Goal: Communication & Community: Answer question/provide support

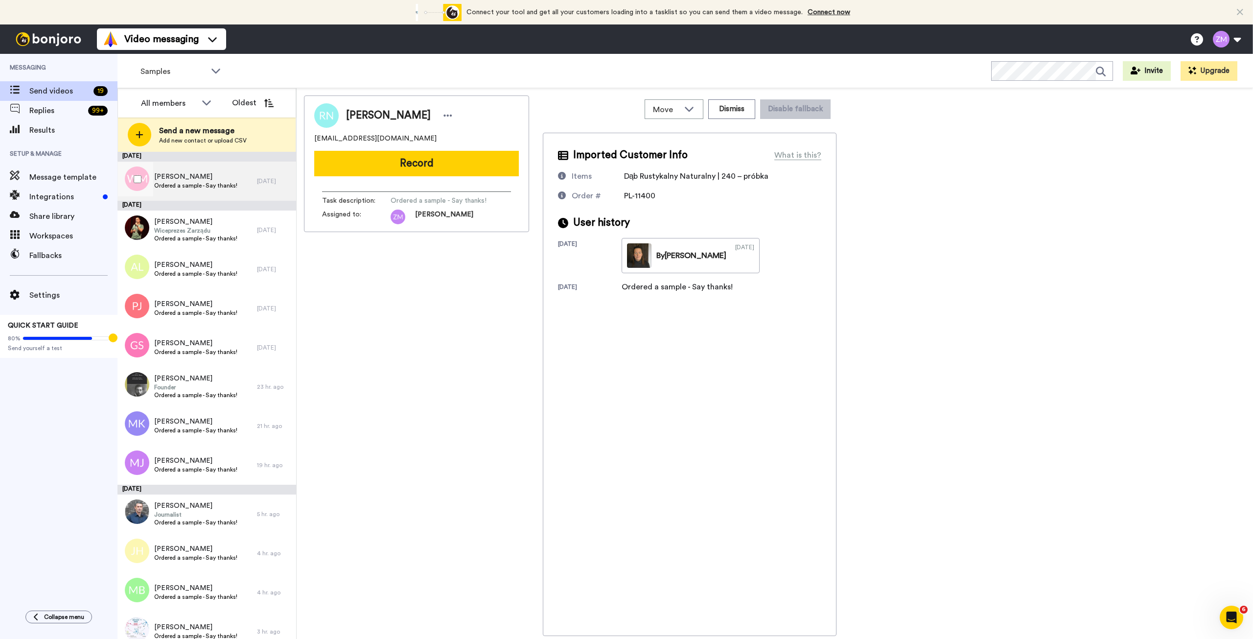
click at [178, 176] on span "[PERSON_NAME]" at bounding box center [195, 177] width 83 height 10
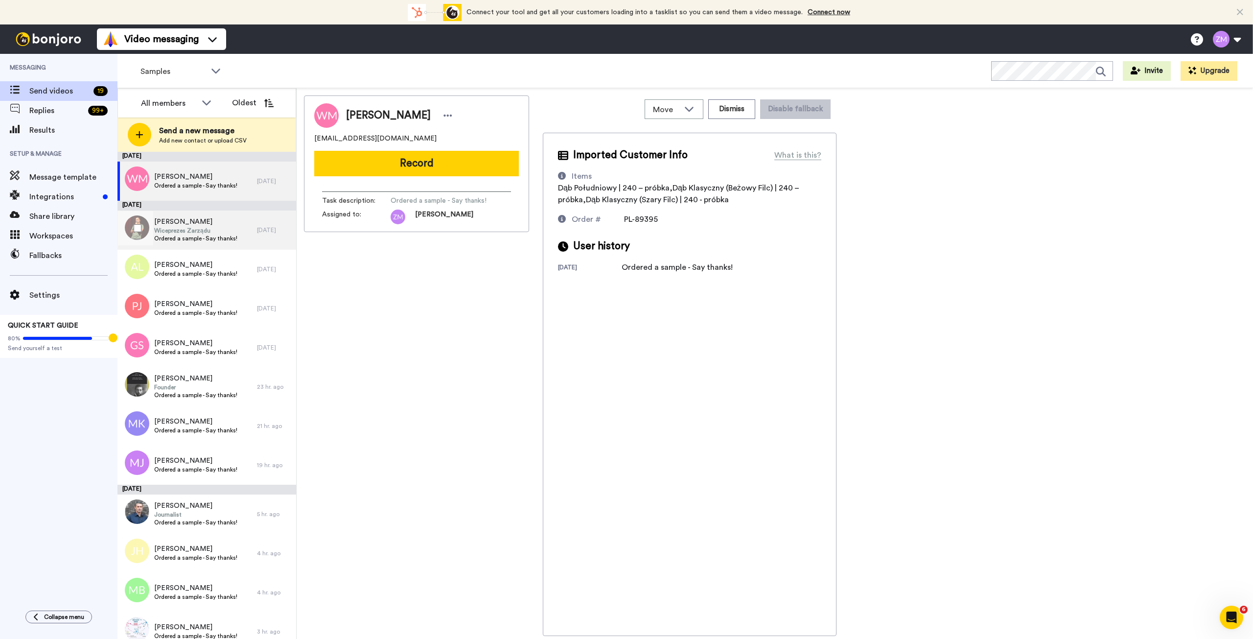
click at [218, 235] on span "Ordered a sample - Say thanks!" at bounding box center [195, 239] width 83 height 8
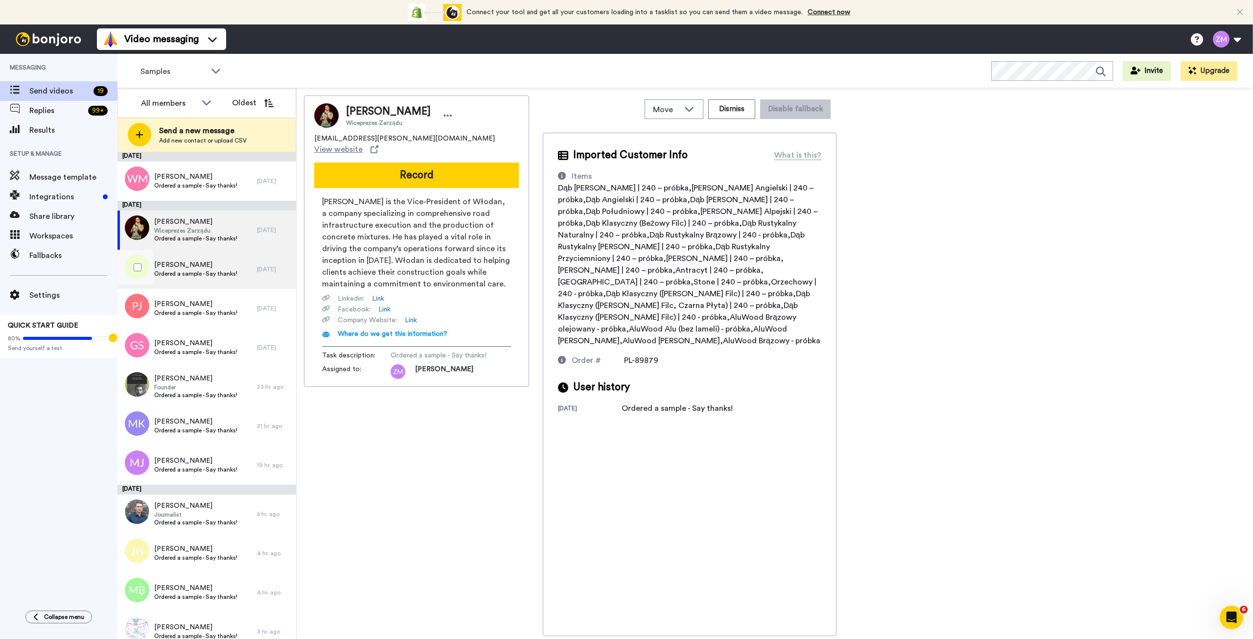
click at [216, 268] on span "Andrzej Lulek" at bounding box center [195, 265] width 83 height 10
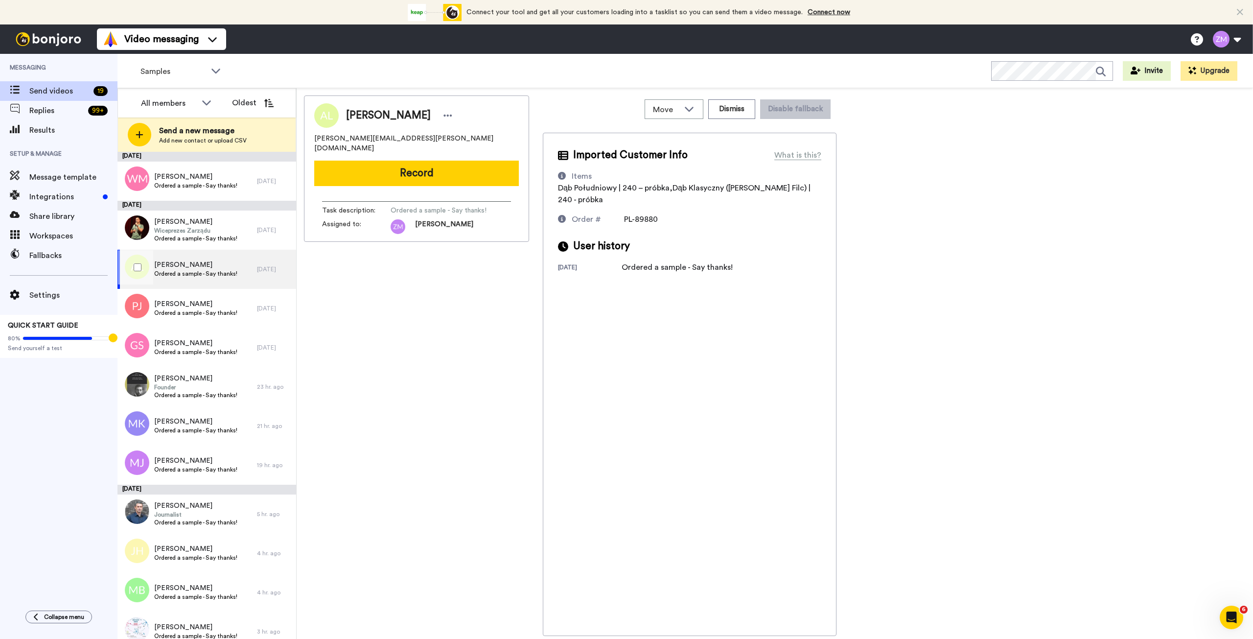
click at [210, 280] on div "Andrzej Lulek Ordered a sample - Say thanks!" at bounding box center [187, 269] width 140 height 39
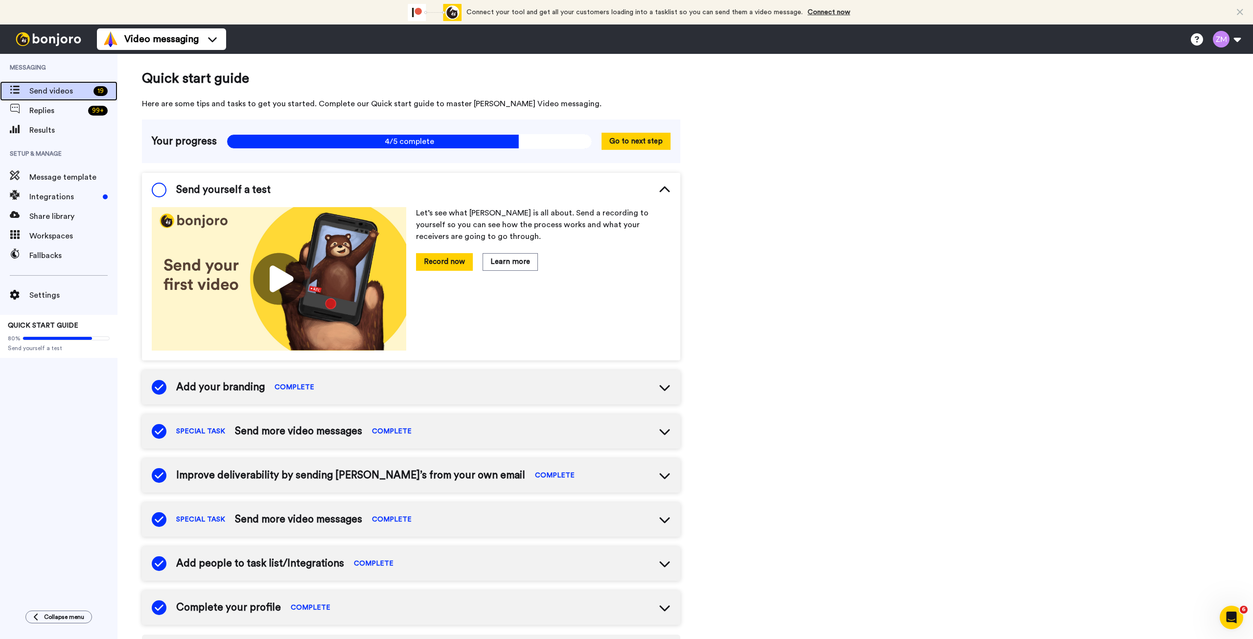
click at [50, 93] on span "Send videos" at bounding box center [59, 91] width 60 height 12
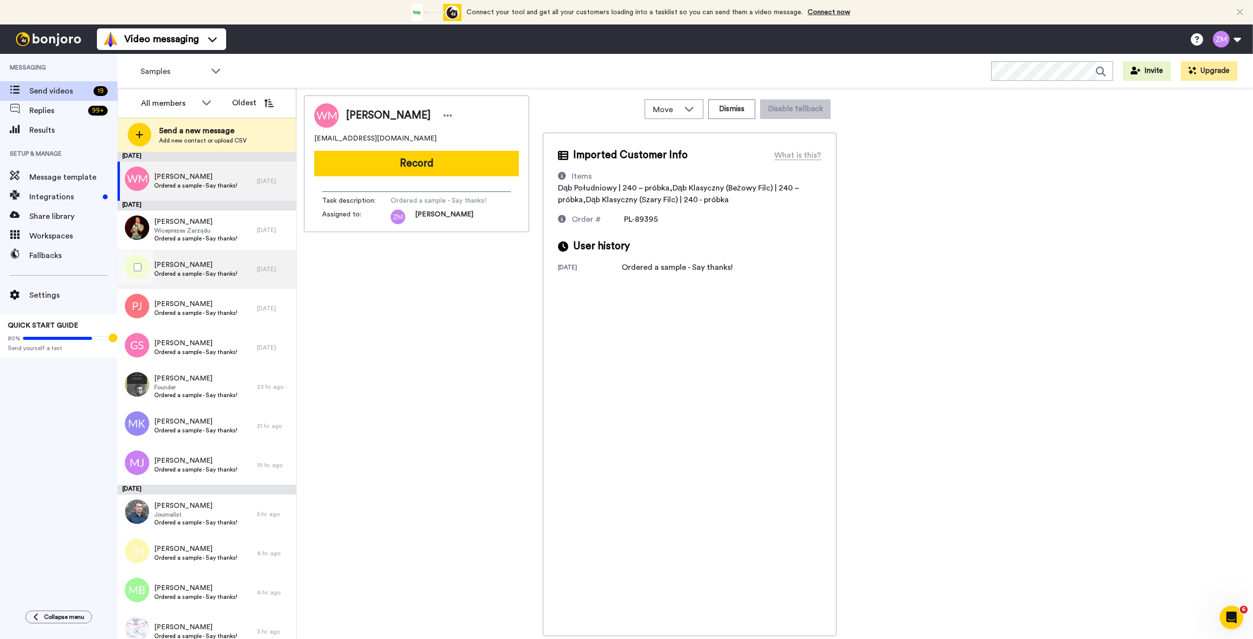
click at [191, 266] on span "Andrzej Lulek" at bounding box center [195, 265] width 83 height 10
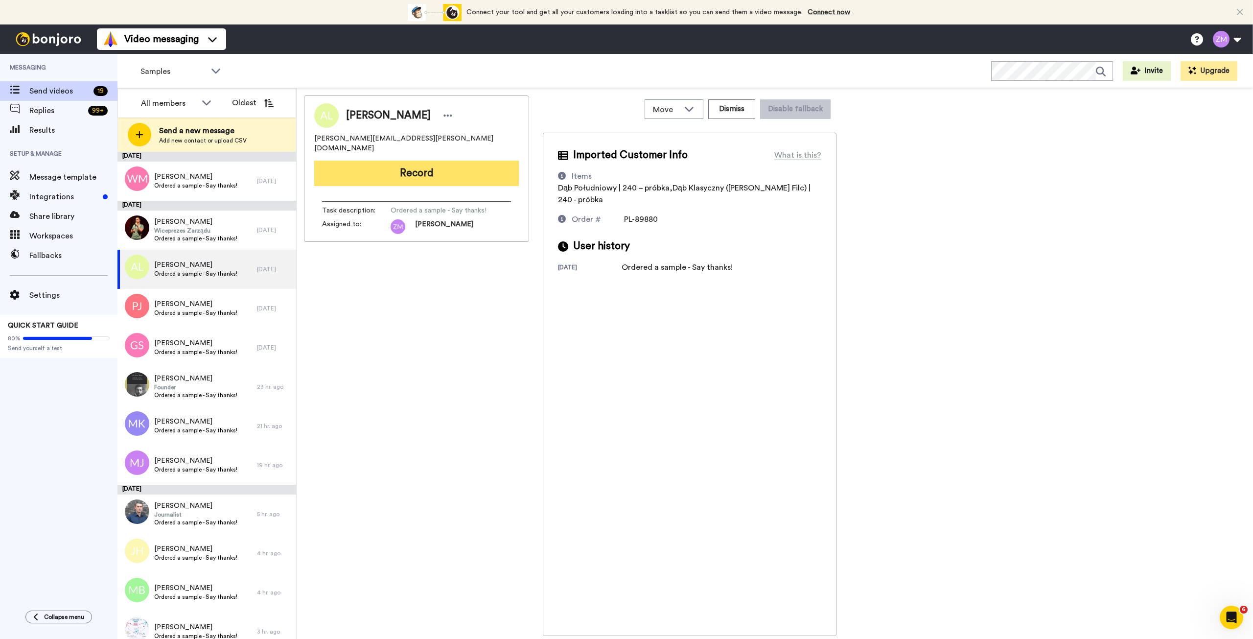
click at [428, 169] on button "Record" at bounding box center [416, 173] width 205 height 25
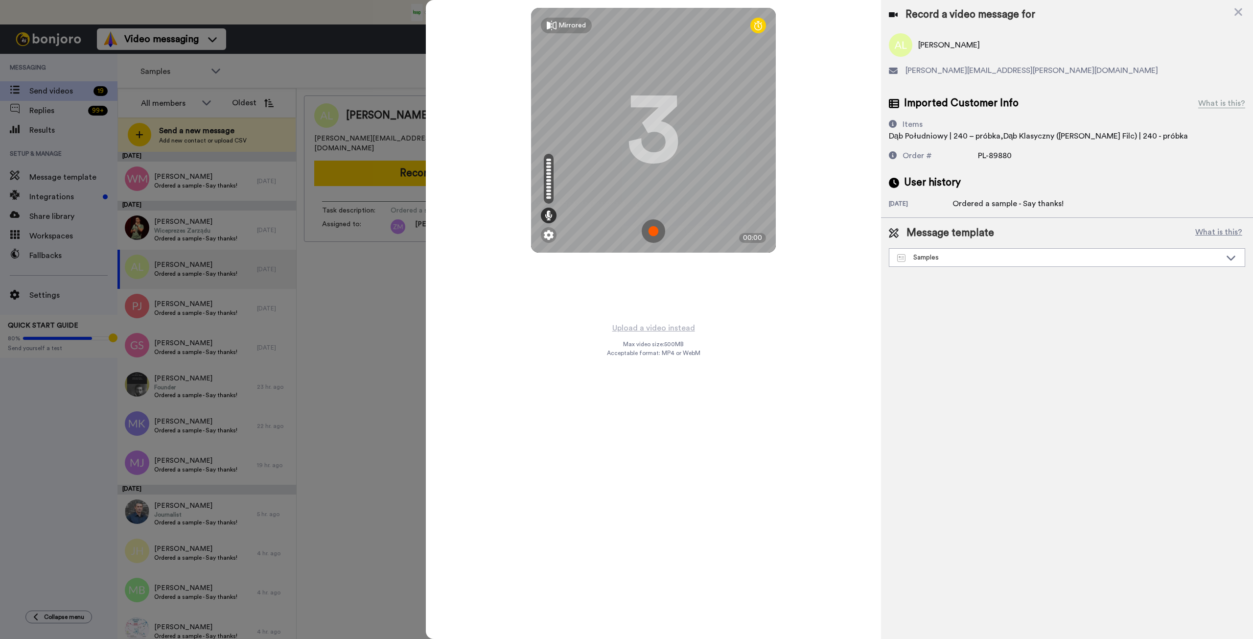
click at [654, 233] on img at bounding box center [653, 230] width 23 height 23
click at [653, 230] on img at bounding box center [653, 230] width 23 height 23
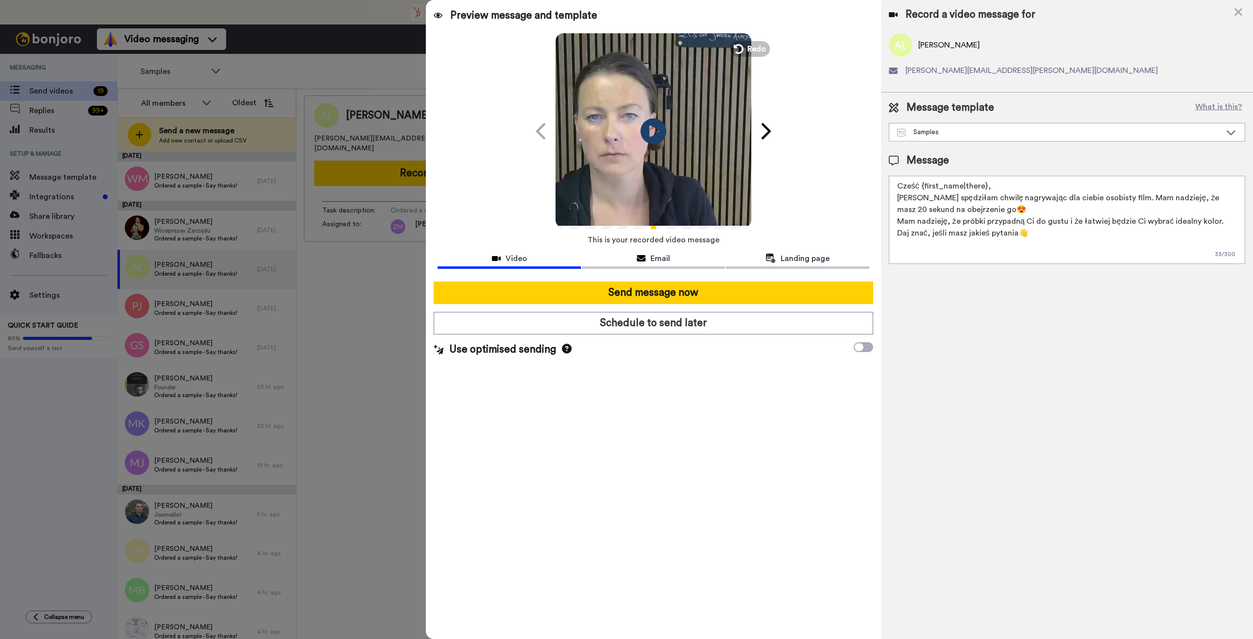
click at [654, 128] on icon "Play/Pause" at bounding box center [654, 131] width 26 height 47
click at [738, 47] on icon at bounding box center [737, 49] width 11 height 11
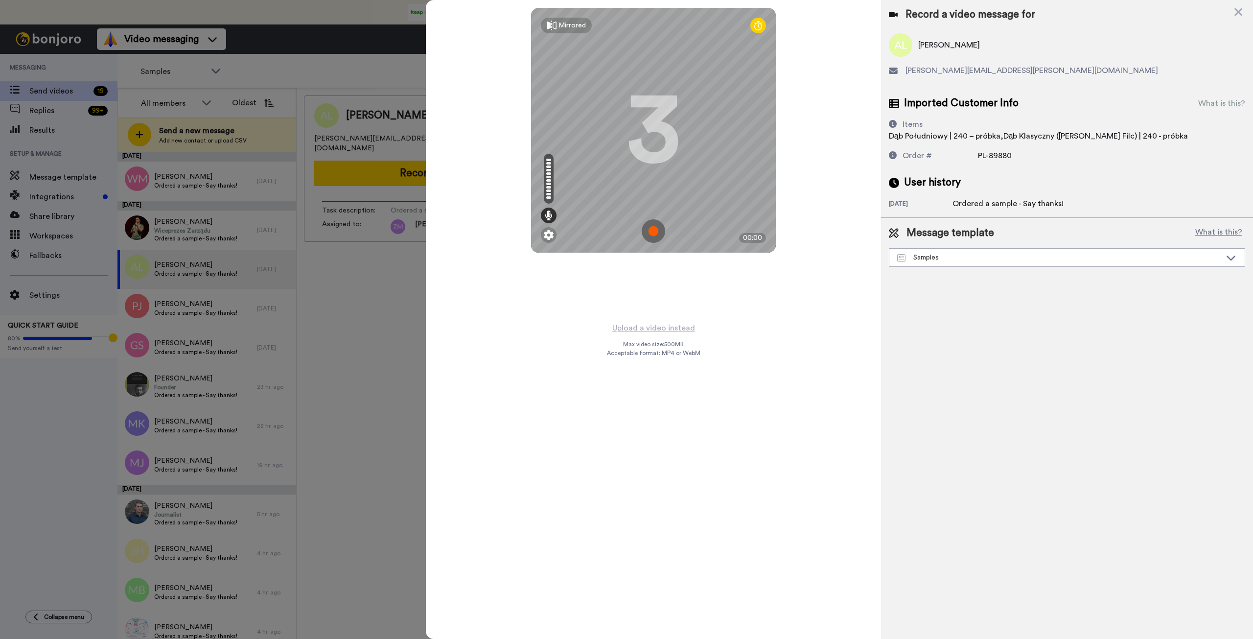
click at [652, 230] on img at bounding box center [653, 230] width 23 height 23
click at [654, 231] on img at bounding box center [653, 230] width 23 height 23
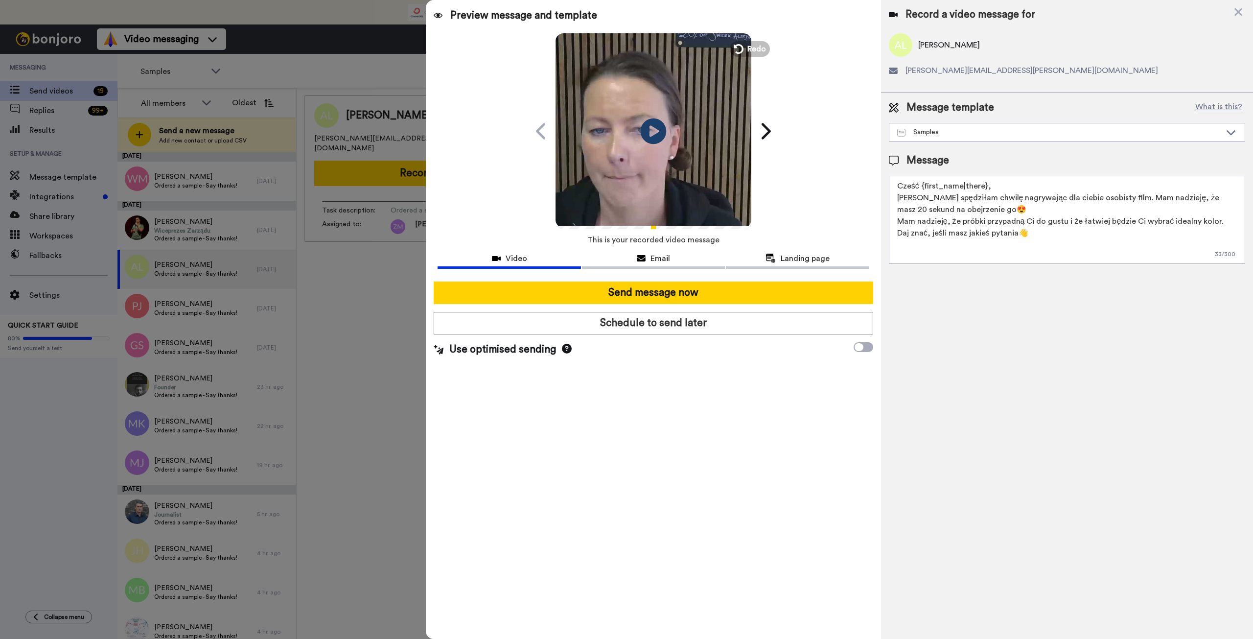
click at [652, 133] on icon "Play/Pause" at bounding box center [654, 131] width 26 height 47
click at [743, 49] on icon at bounding box center [737, 49] width 11 height 11
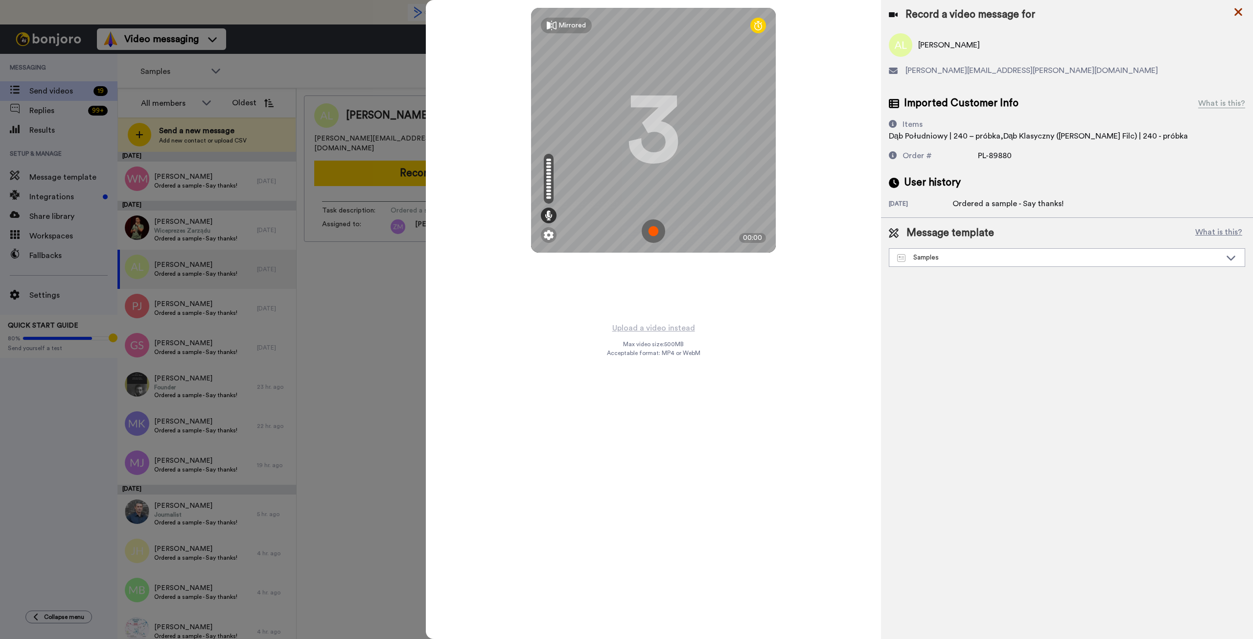
click at [1240, 9] on icon at bounding box center [1239, 12] width 10 height 12
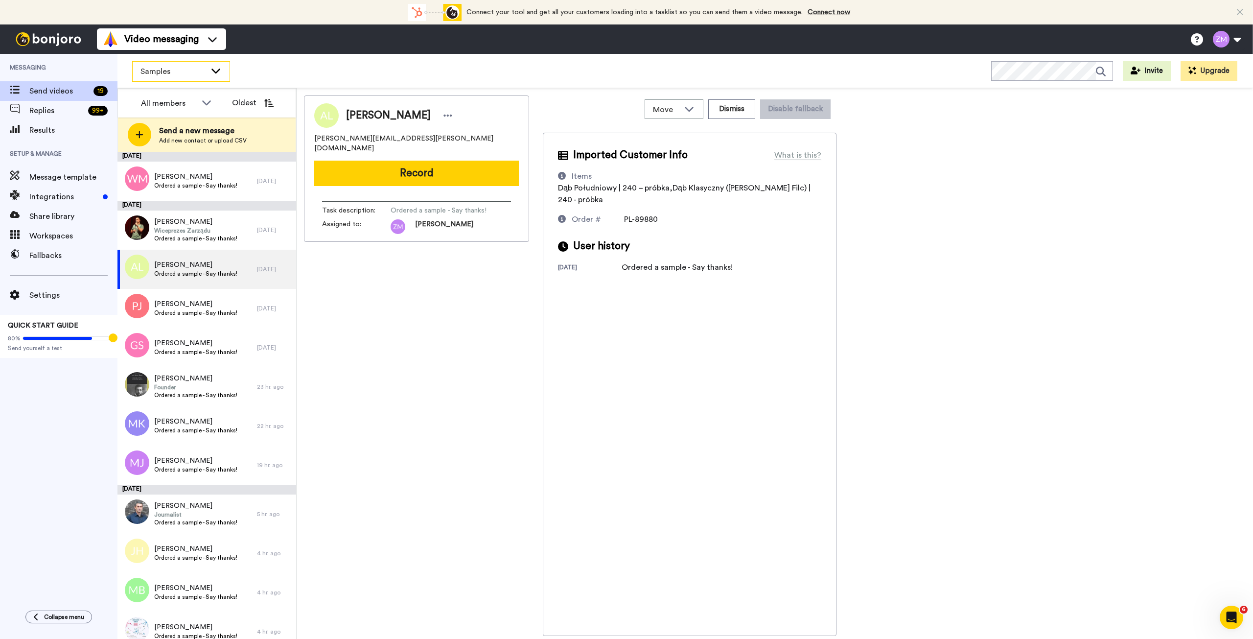
click at [220, 74] on icon at bounding box center [216, 71] width 12 height 10
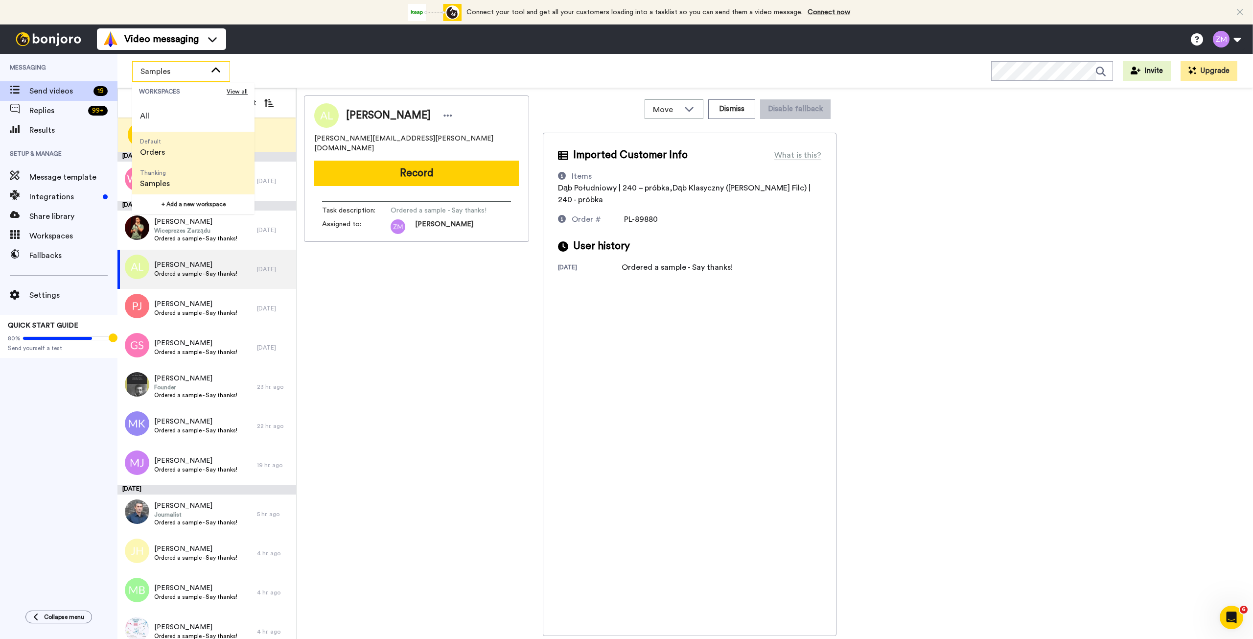
click at [170, 149] on span "Default Orders" at bounding box center [152, 147] width 41 height 31
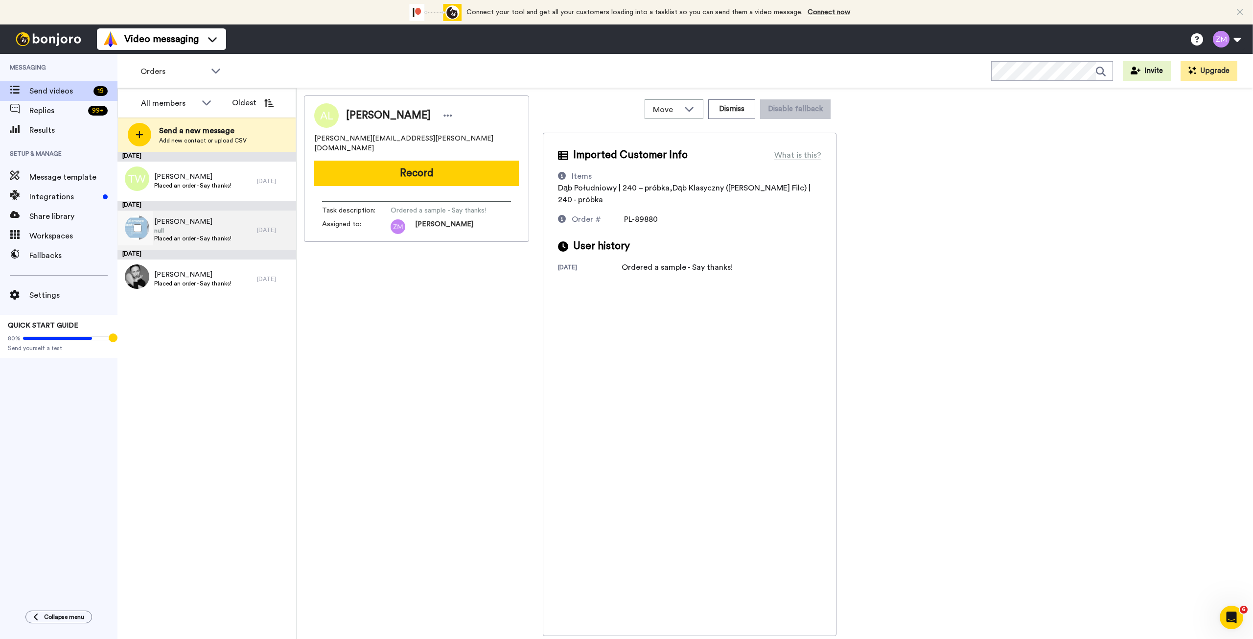
click at [193, 234] on span "null" at bounding box center [192, 231] width 77 height 8
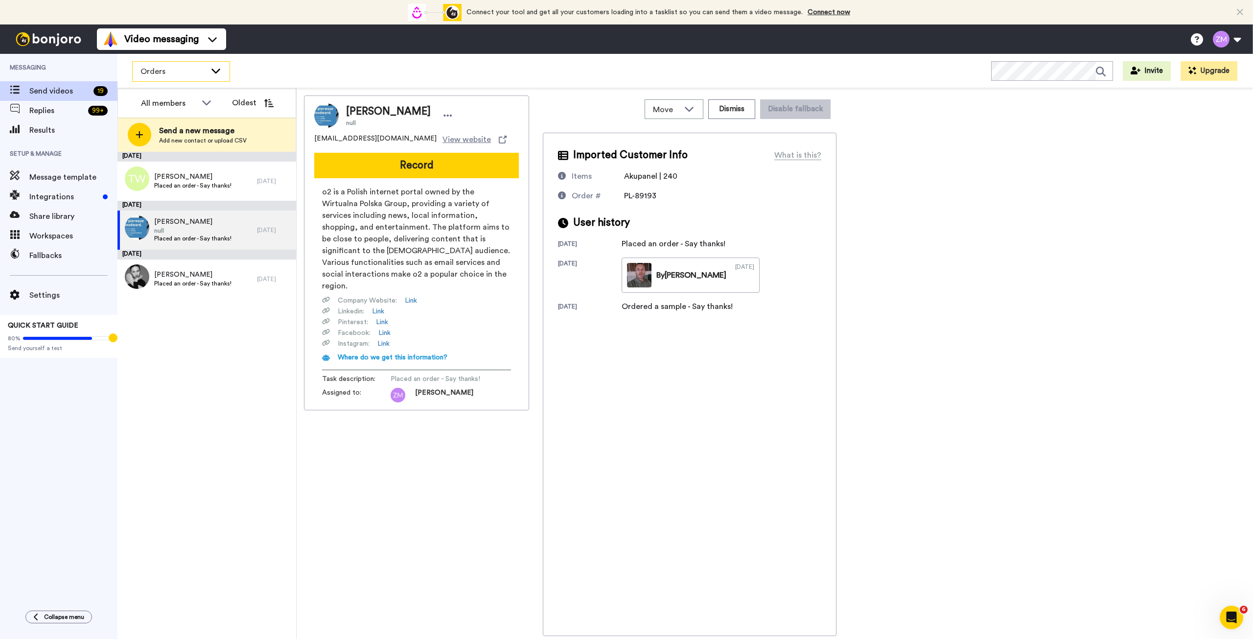
click at [216, 70] on icon at bounding box center [216, 71] width 12 height 10
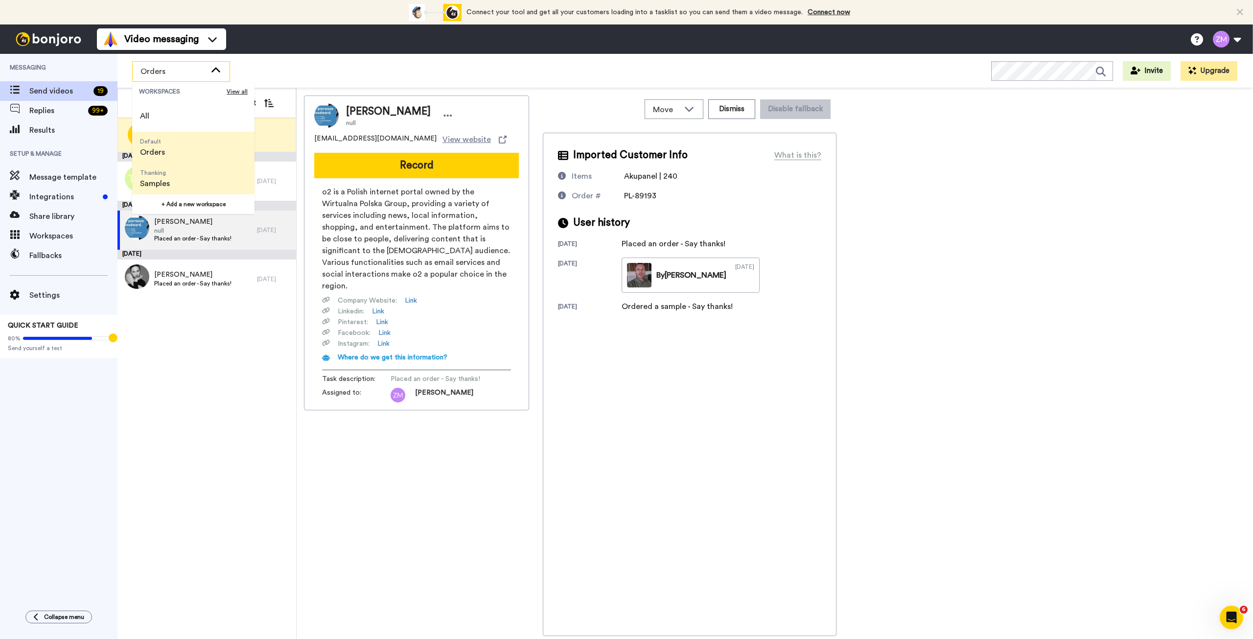
click at [180, 178] on li "Thanking Samples" at bounding box center [193, 178] width 122 height 31
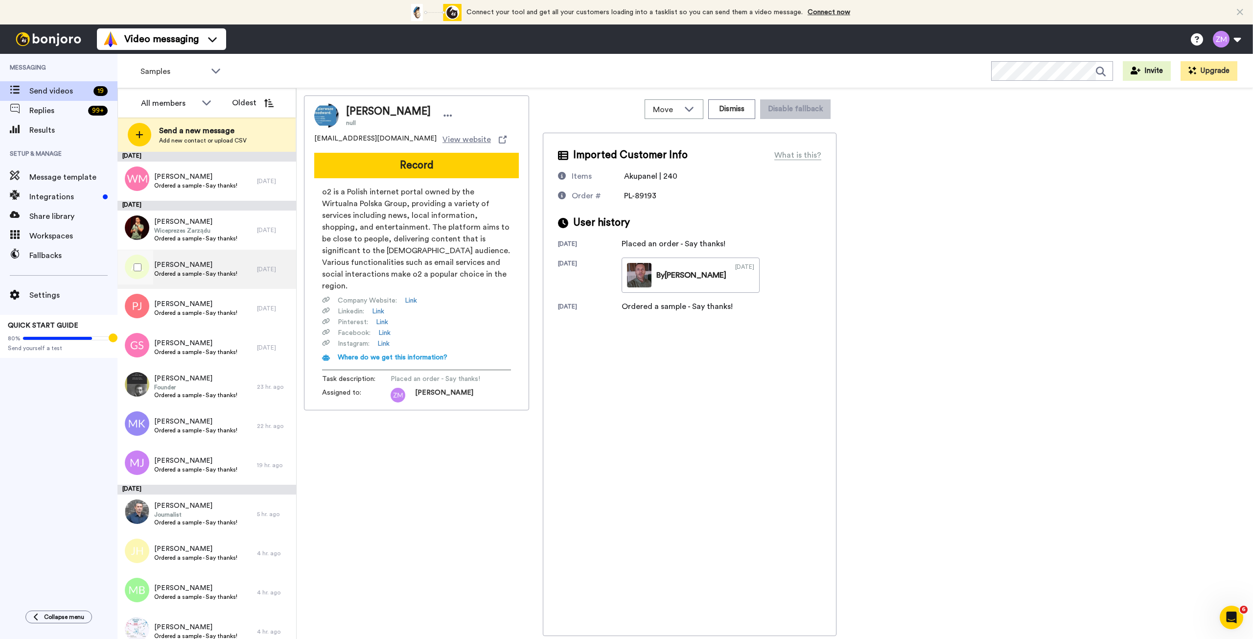
click at [220, 264] on span "Andrzej Lulek" at bounding box center [195, 265] width 83 height 10
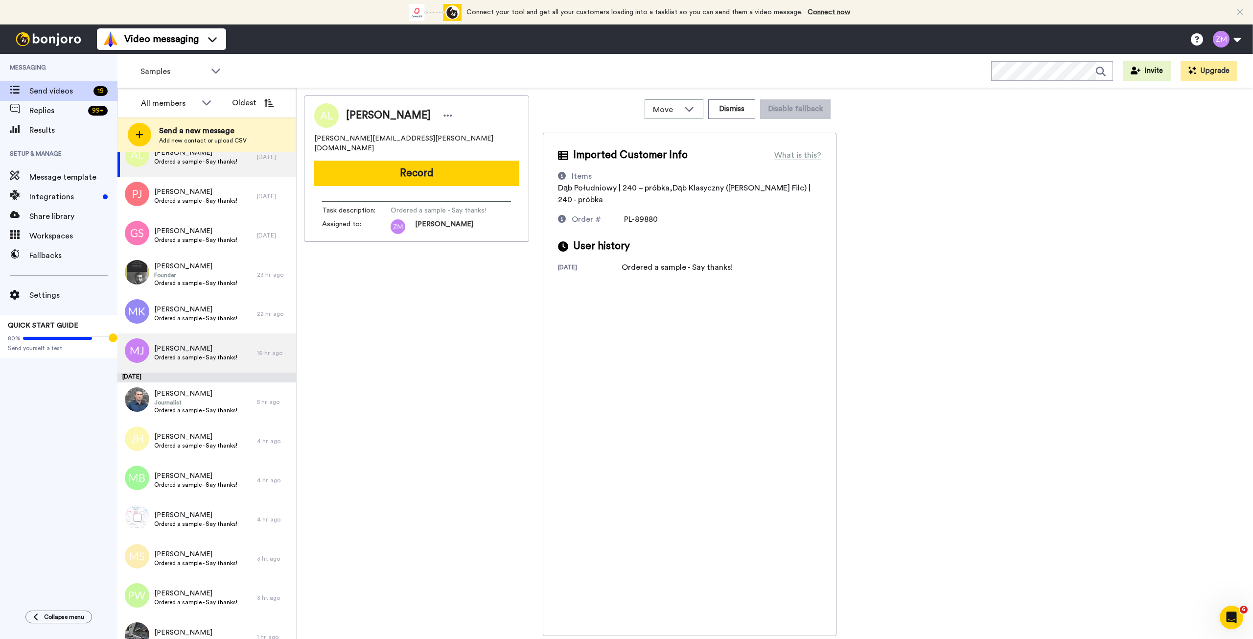
scroll to position [169, 0]
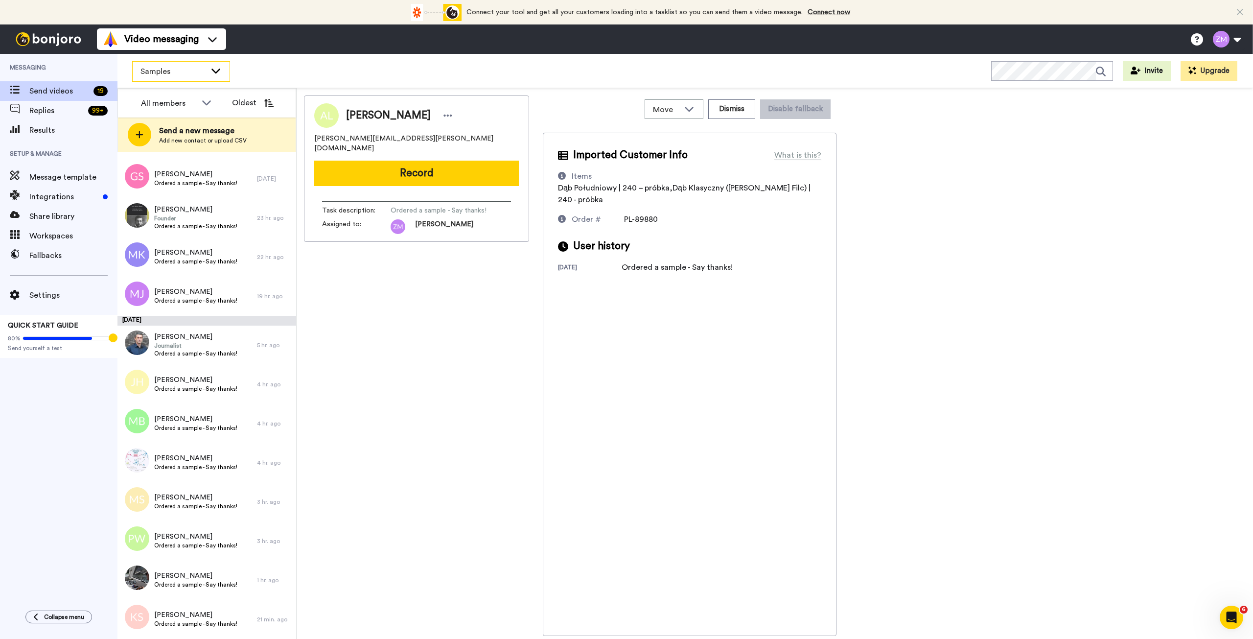
click at [212, 69] on icon at bounding box center [215, 71] width 9 height 5
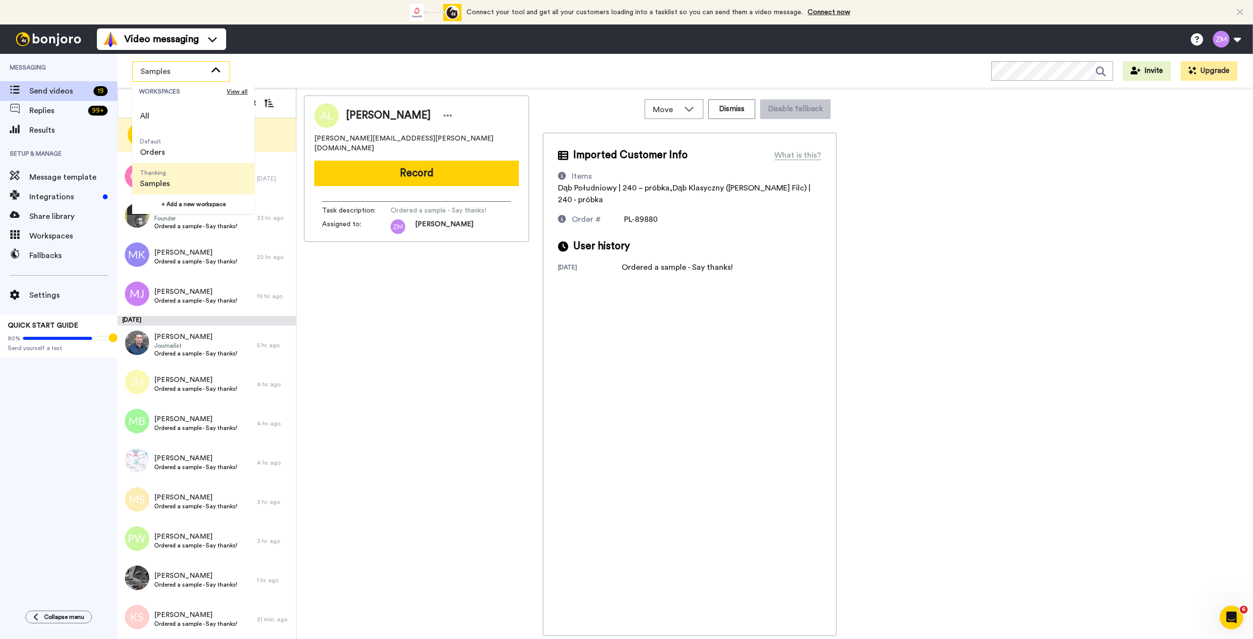
click at [212, 69] on icon at bounding box center [216, 71] width 12 height 10
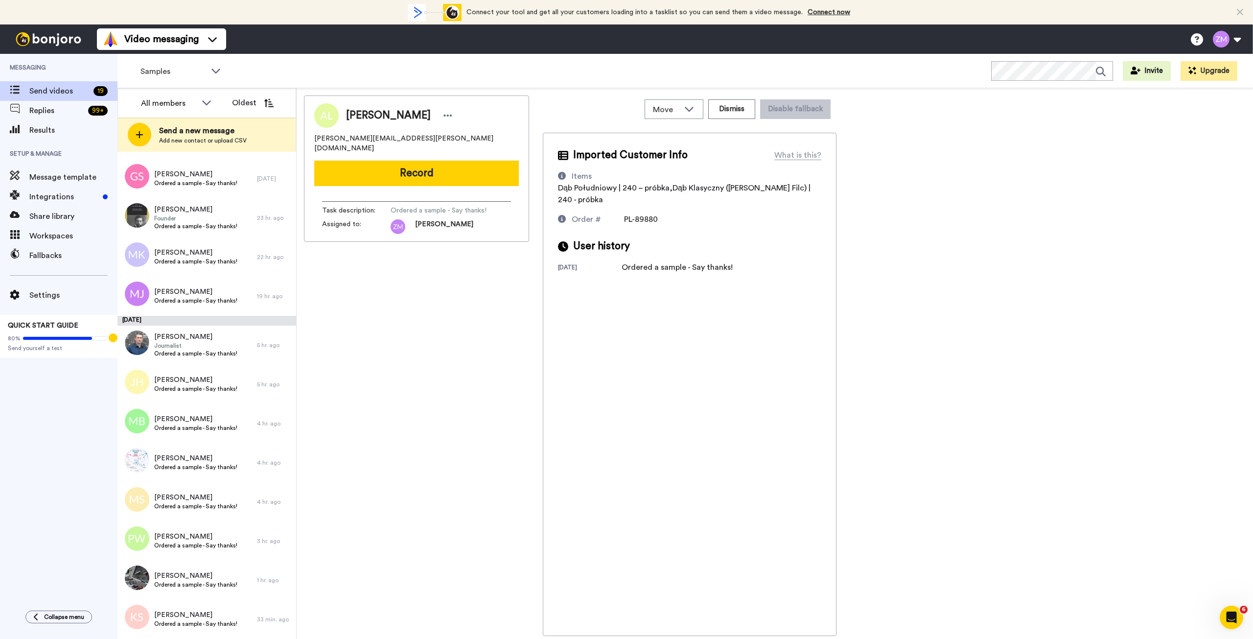
scroll to position [0, 0]
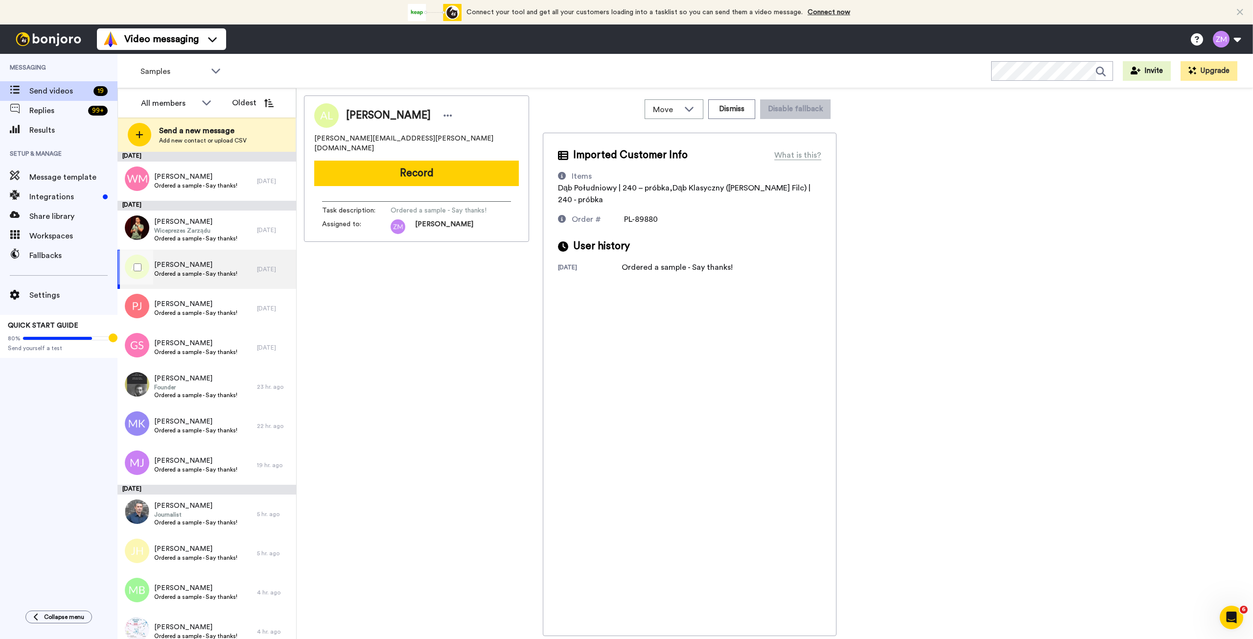
click at [214, 279] on div "Andrzej Lulek Ordered a sample - Say thanks!" at bounding box center [187, 269] width 140 height 39
click at [417, 164] on button "Record" at bounding box center [416, 173] width 205 height 25
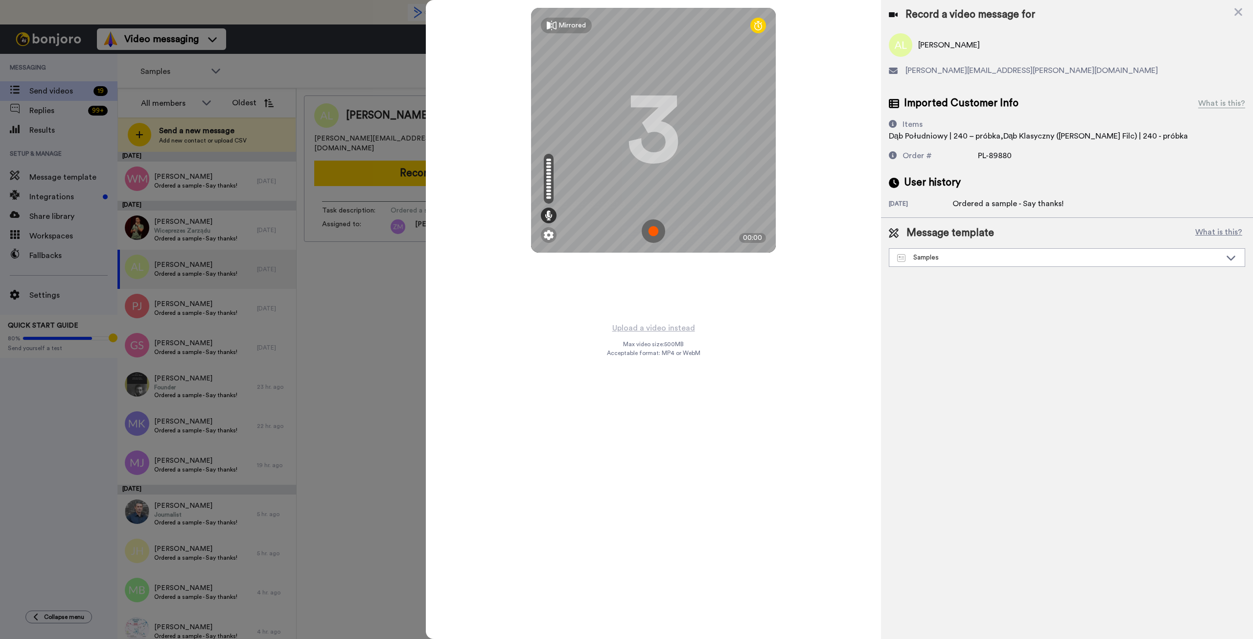
click at [653, 228] on img at bounding box center [653, 230] width 23 height 23
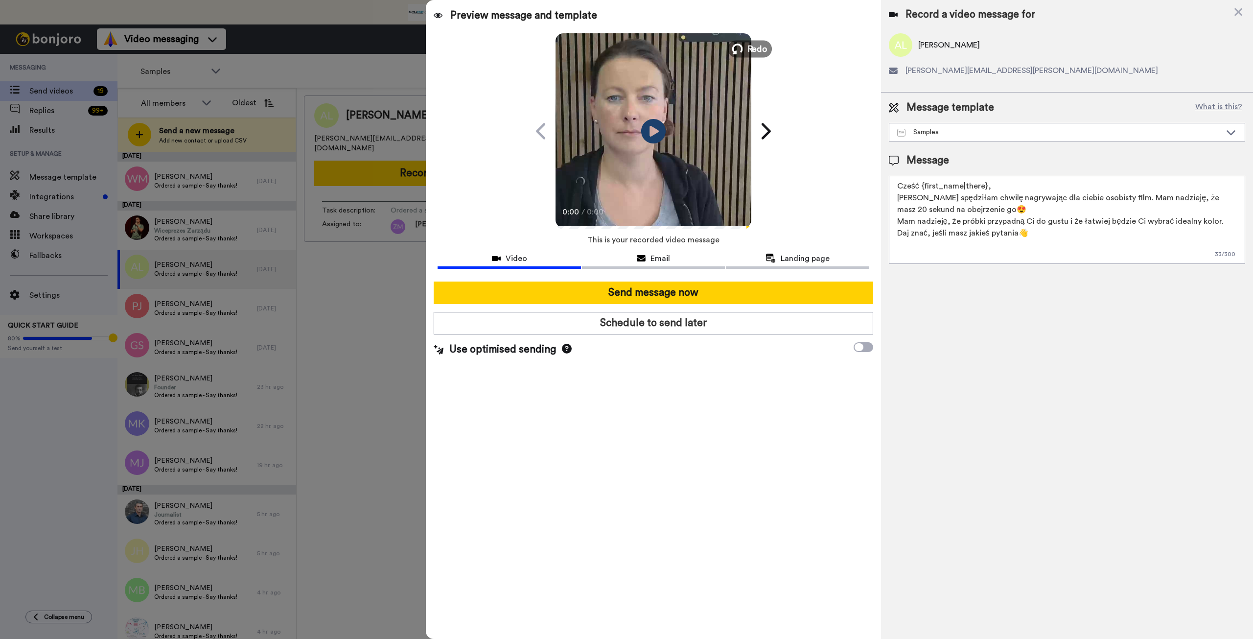
click at [738, 49] on icon at bounding box center [737, 49] width 11 height 11
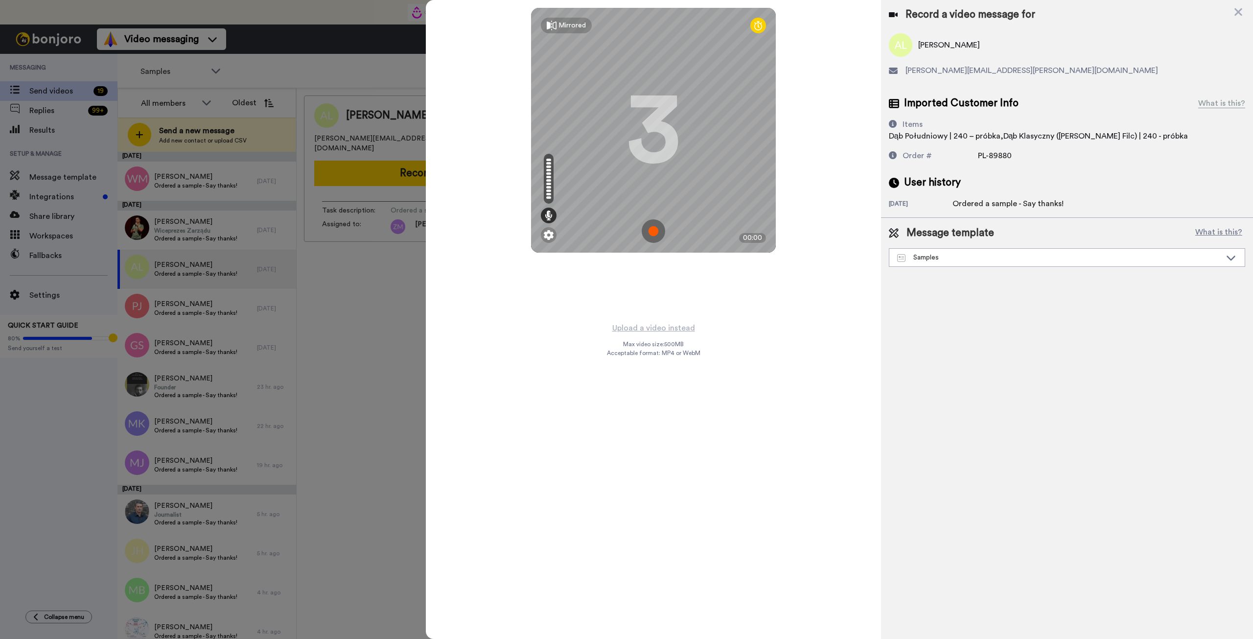
click at [651, 233] on img at bounding box center [653, 230] width 23 height 23
click at [652, 241] on img at bounding box center [653, 230] width 23 height 23
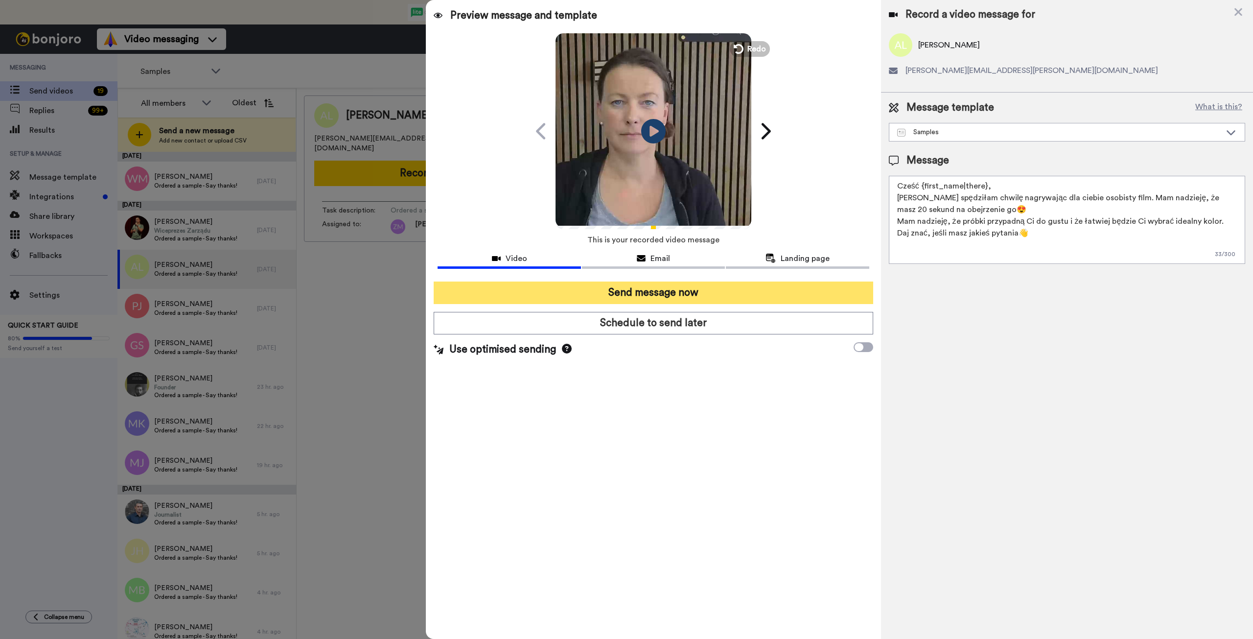
click at [768, 293] on button "Send message now" at bounding box center [653, 292] width 439 height 23
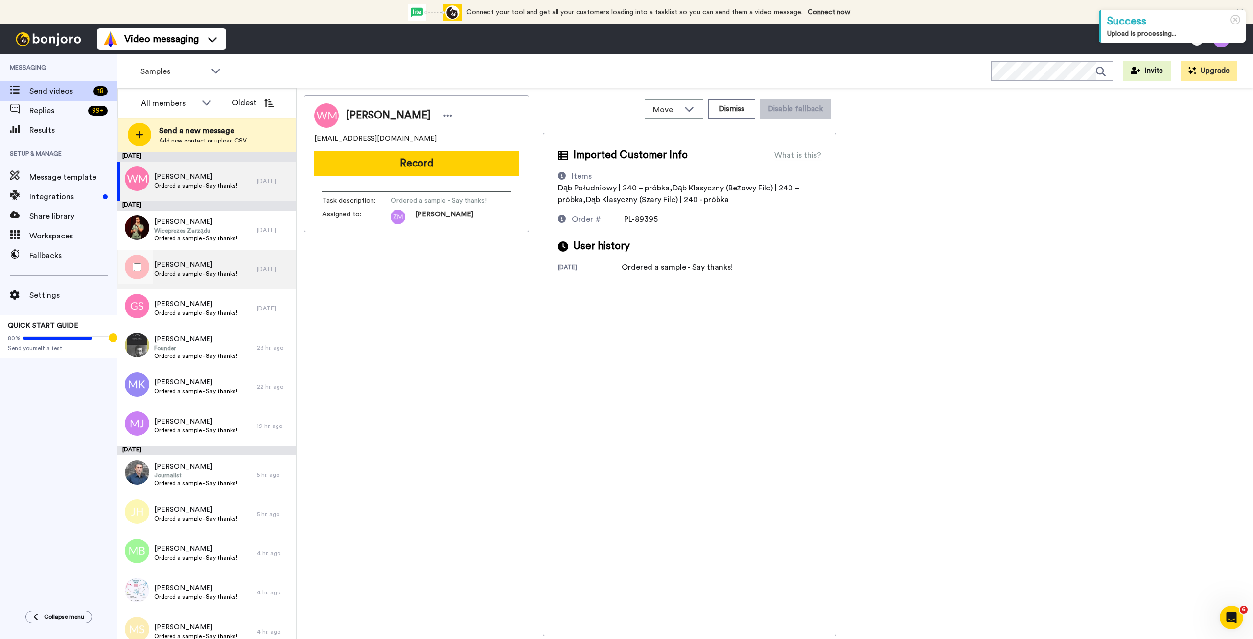
click at [203, 269] on span "Paulina Jońca" at bounding box center [195, 265] width 83 height 10
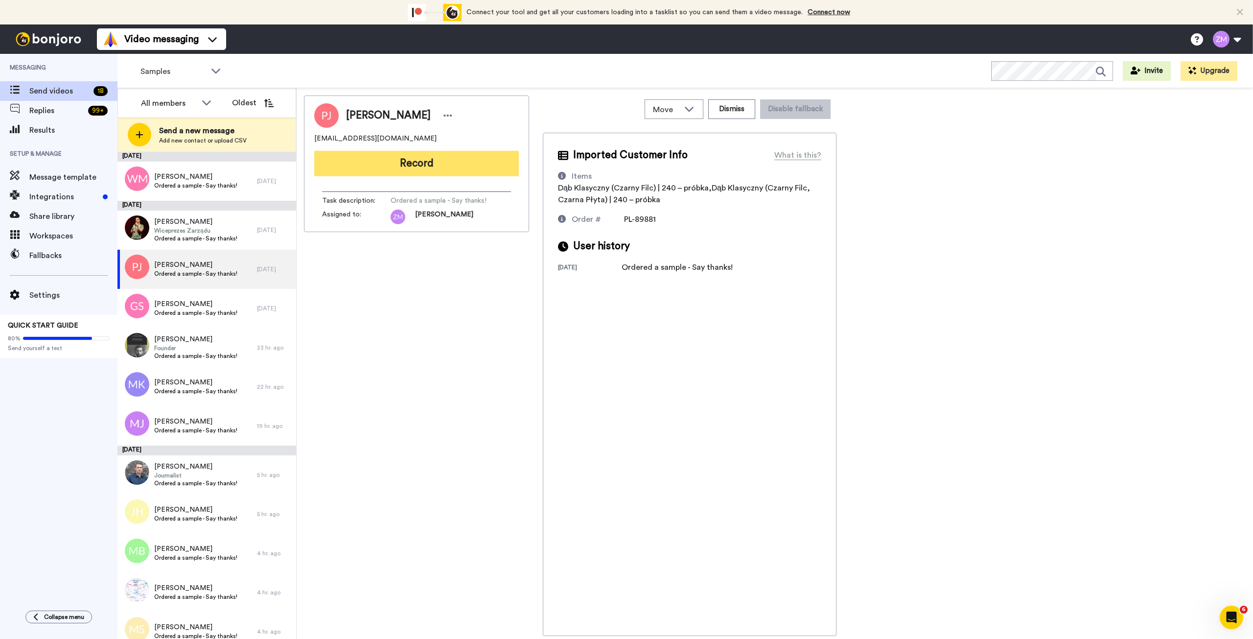
click at [442, 165] on button "Record" at bounding box center [416, 163] width 205 height 25
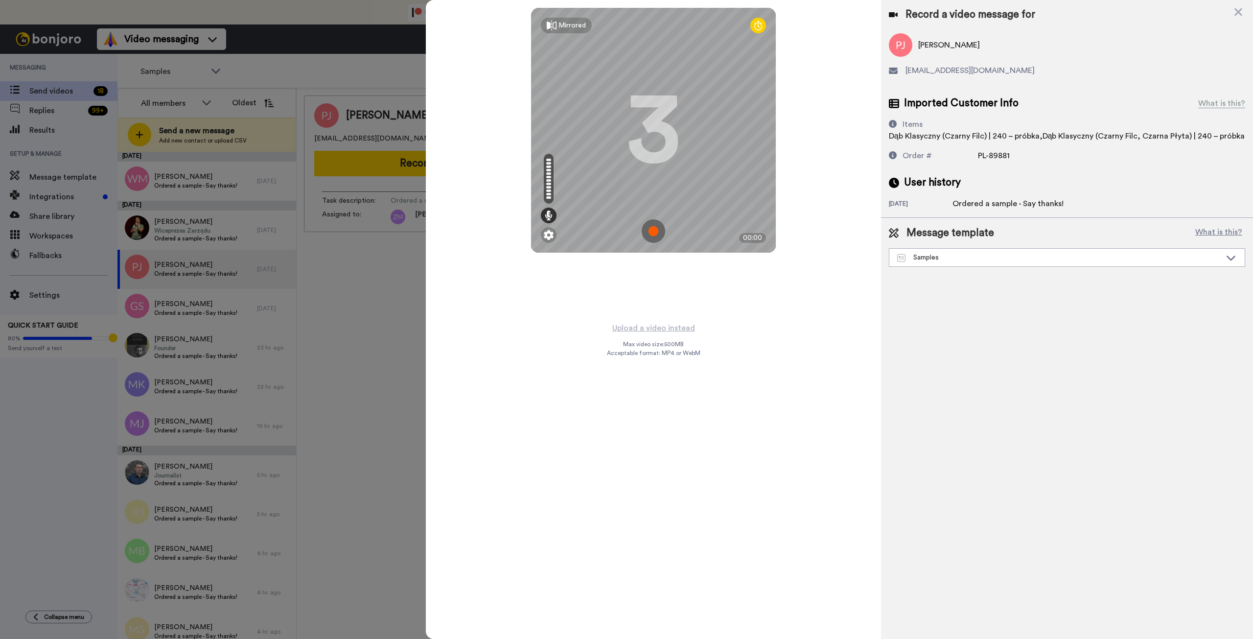
click at [654, 229] on img at bounding box center [653, 230] width 23 height 23
click at [654, 233] on img at bounding box center [653, 230] width 23 height 23
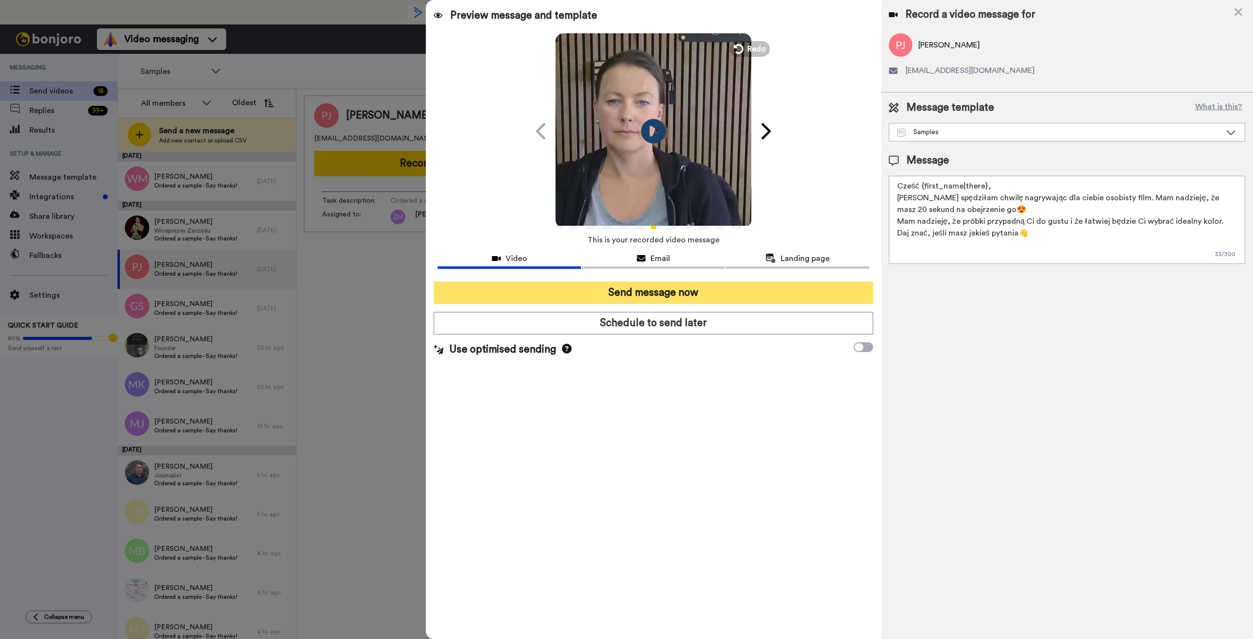
click at [714, 289] on button "Send message now" at bounding box center [653, 292] width 439 height 23
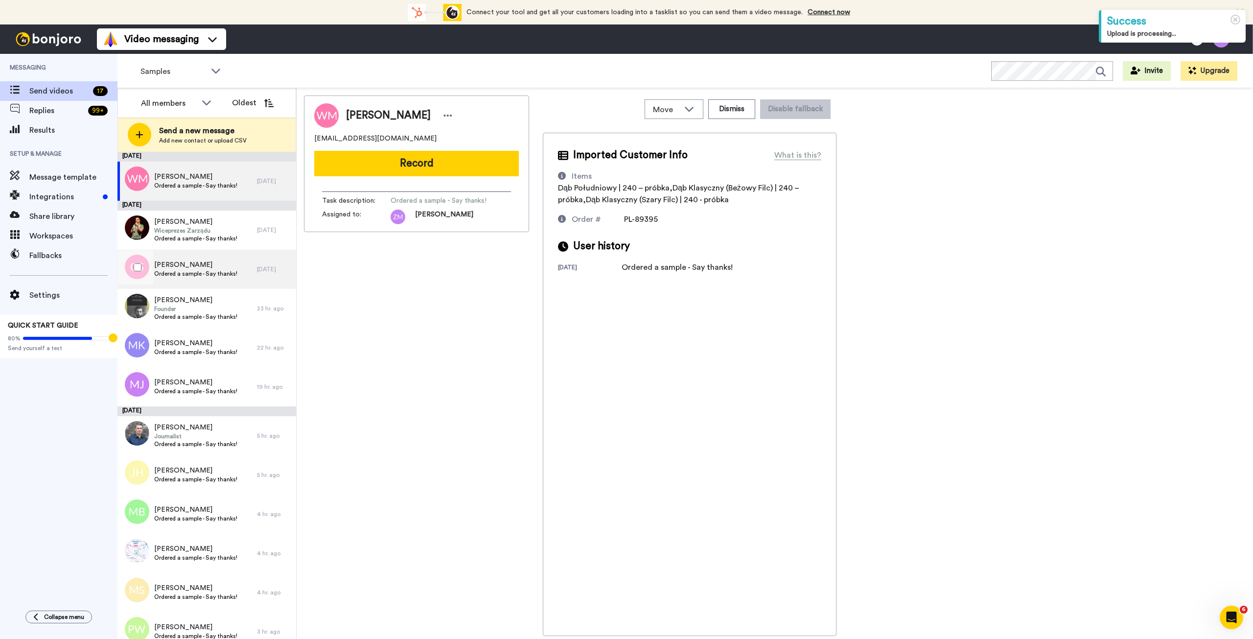
click at [200, 269] on span "[PERSON_NAME]" at bounding box center [195, 265] width 83 height 10
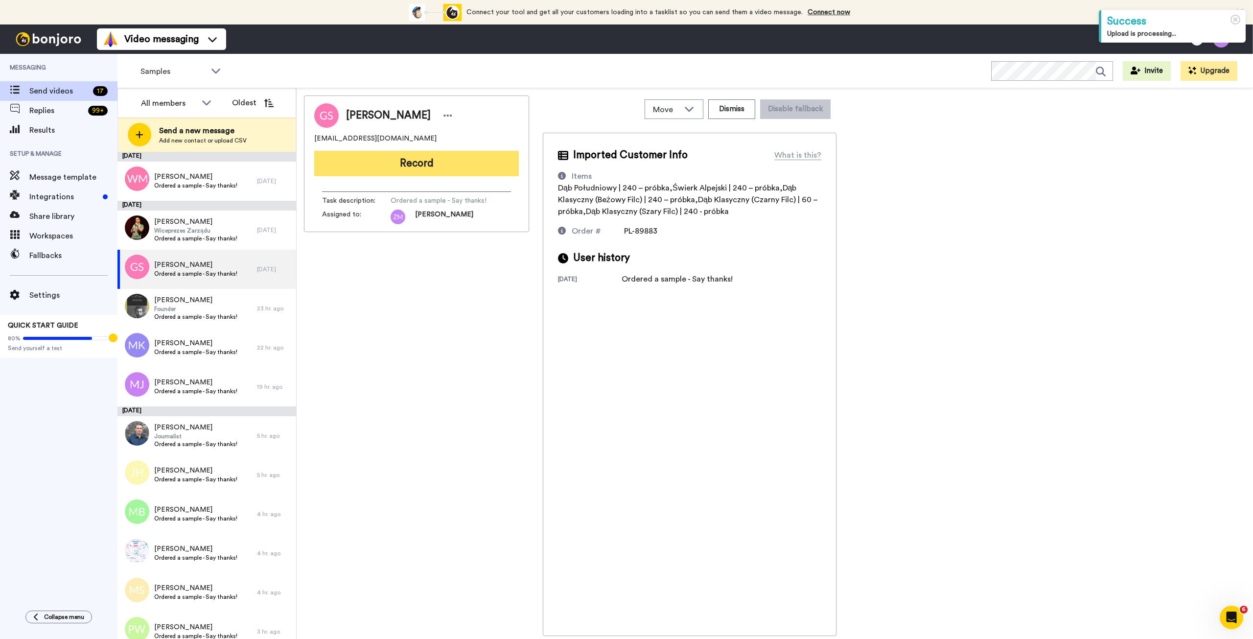
click at [456, 167] on button "Record" at bounding box center [416, 163] width 205 height 25
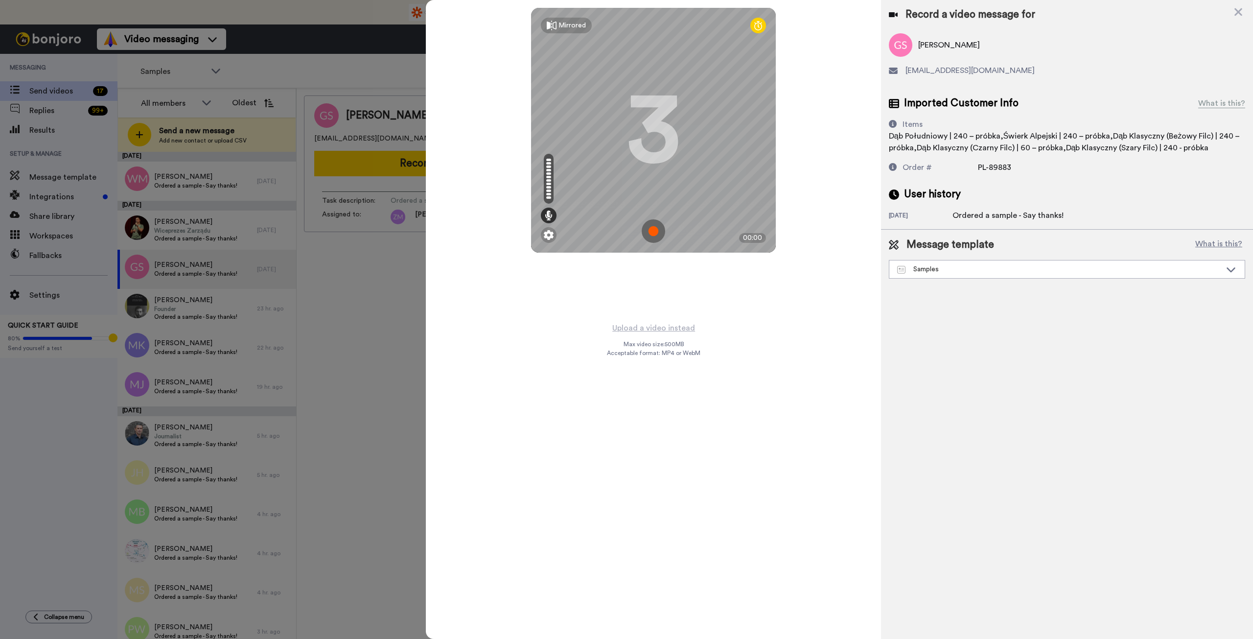
click at [650, 231] on img at bounding box center [653, 230] width 23 height 23
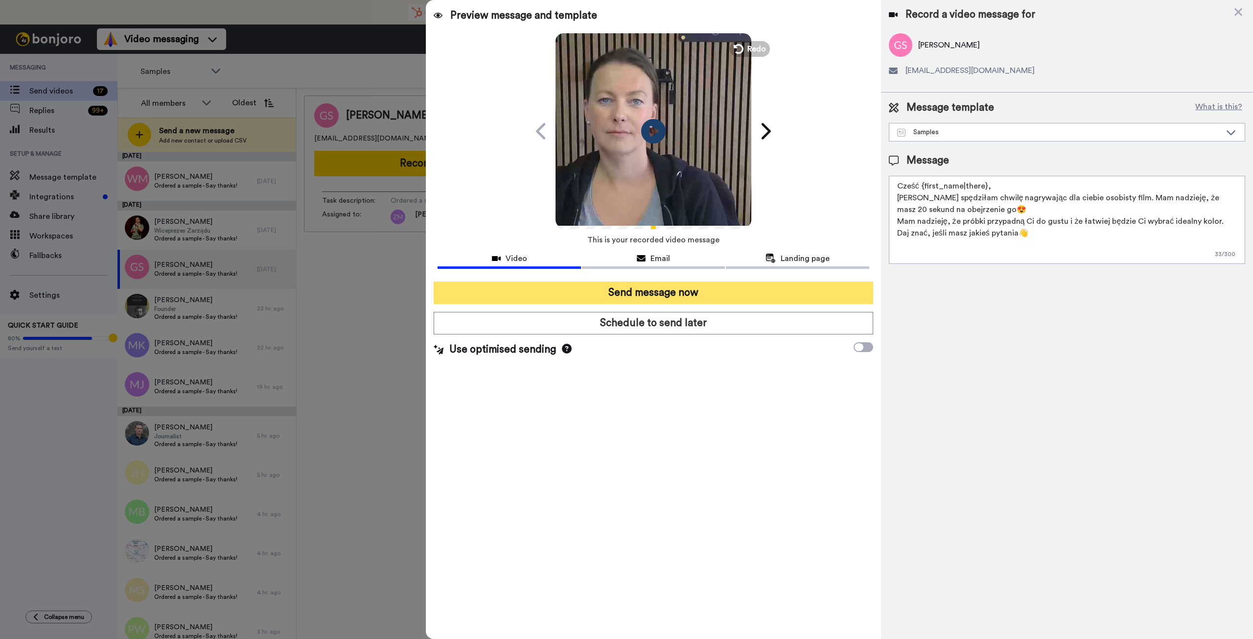
click at [716, 285] on button "Send message now" at bounding box center [653, 292] width 439 height 23
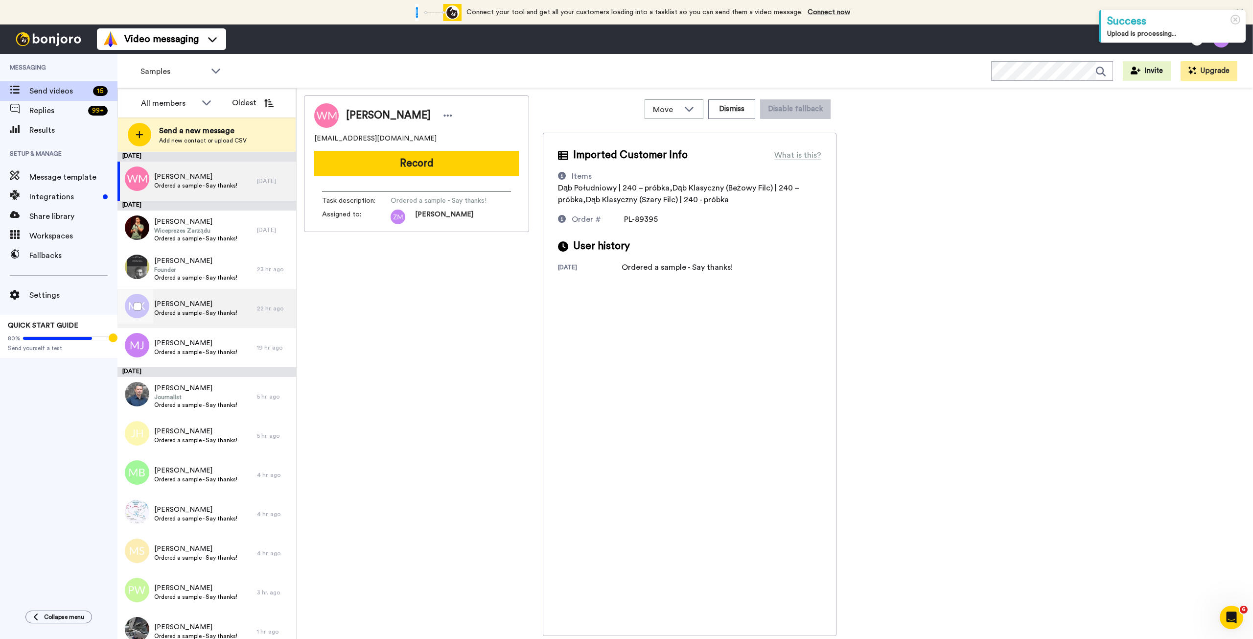
click at [212, 306] on span "[PERSON_NAME]" at bounding box center [195, 304] width 83 height 10
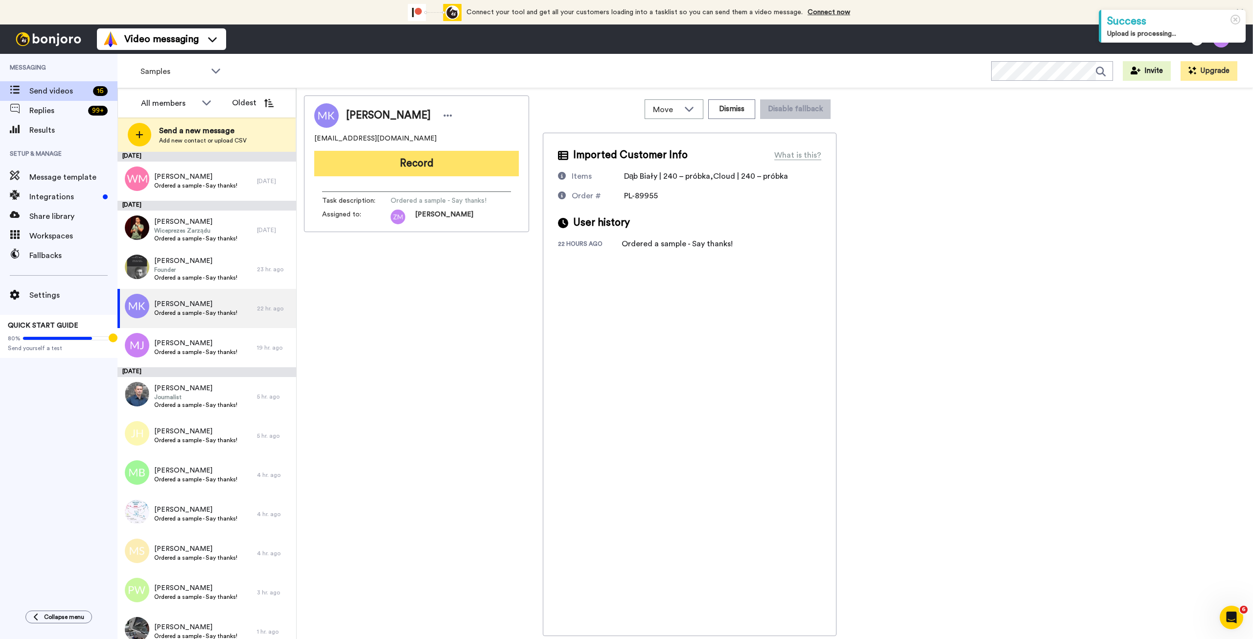
click at [436, 165] on button "Record" at bounding box center [416, 163] width 205 height 25
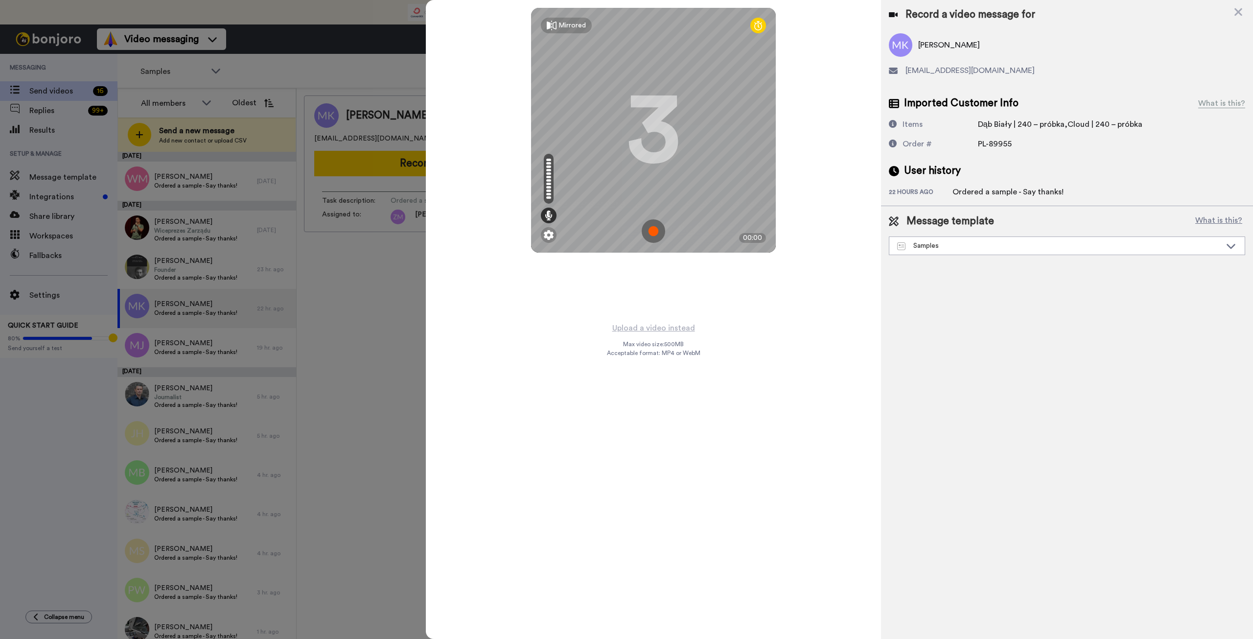
click at [651, 231] on img at bounding box center [653, 230] width 23 height 23
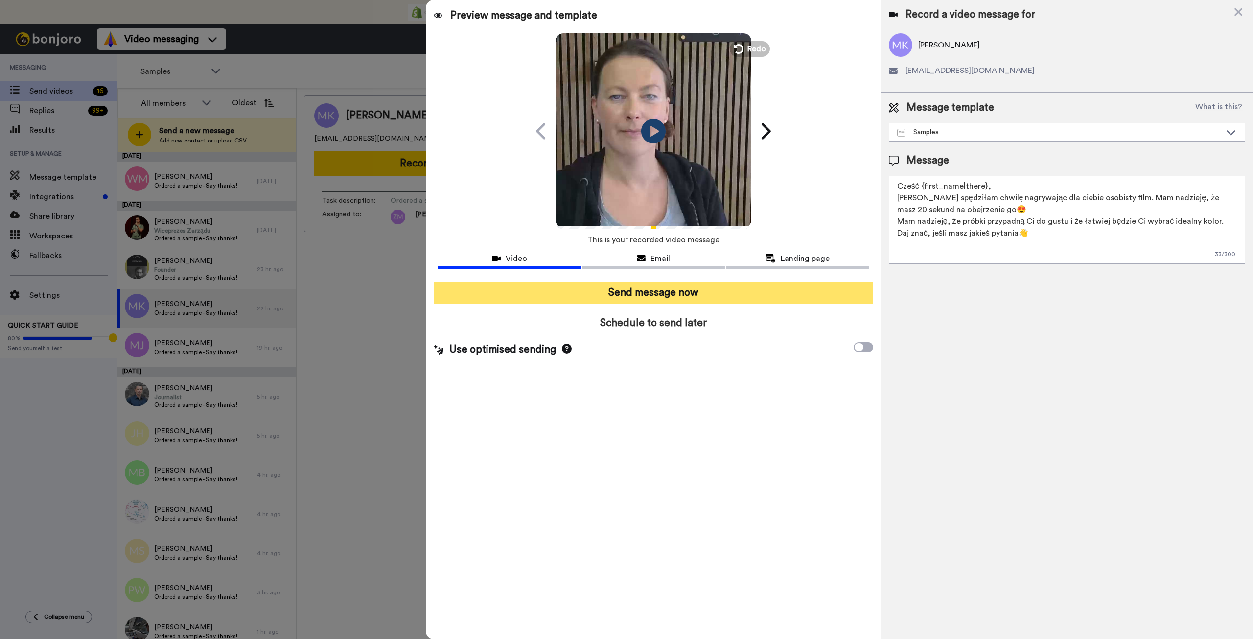
click at [617, 288] on button "Send message now" at bounding box center [653, 292] width 439 height 23
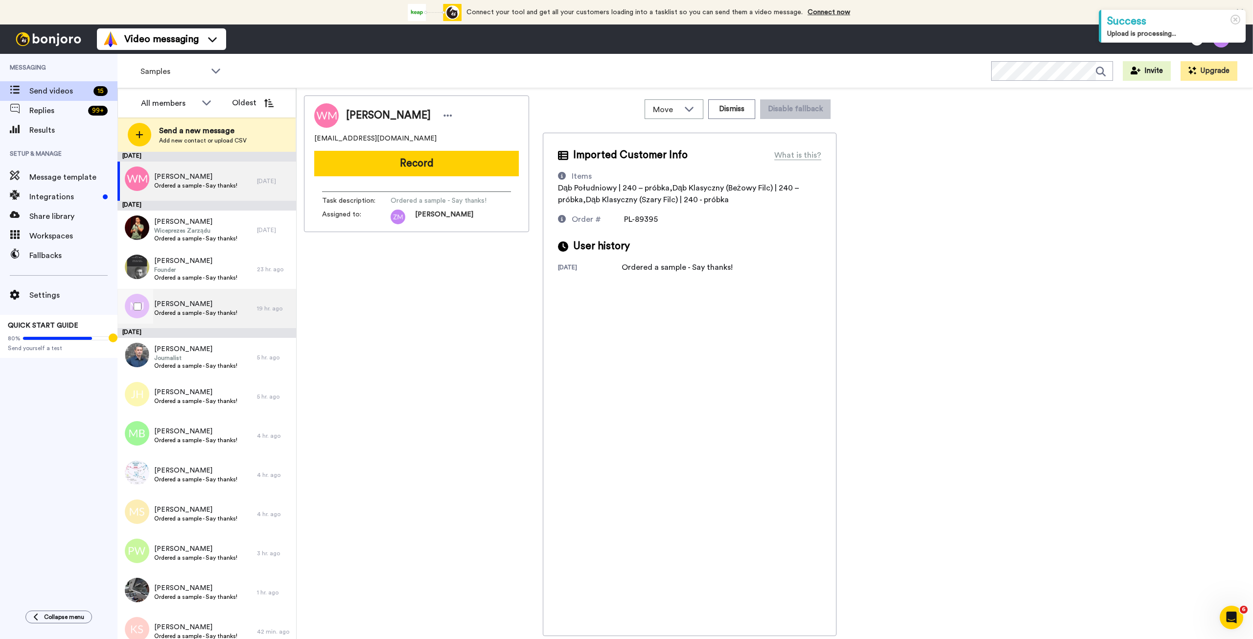
click at [211, 309] on span "Ordered a sample - Say thanks!" at bounding box center [195, 313] width 83 height 8
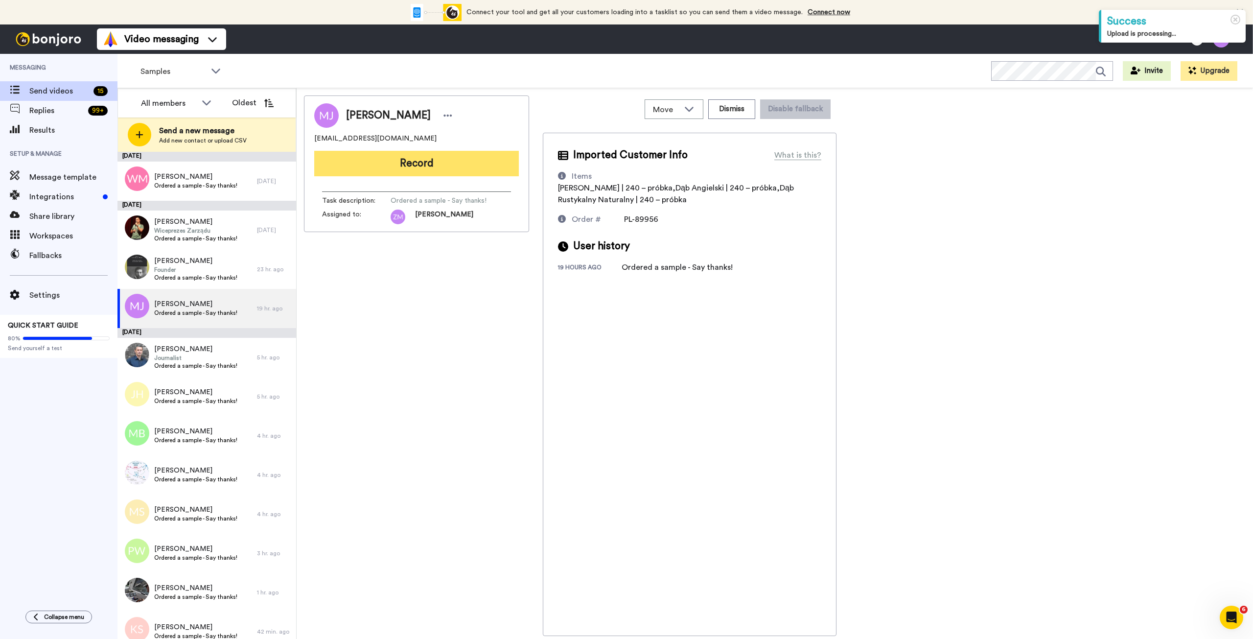
click at [413, 163] on button "Record" at bounding box center [416, 163] width 205 height 25
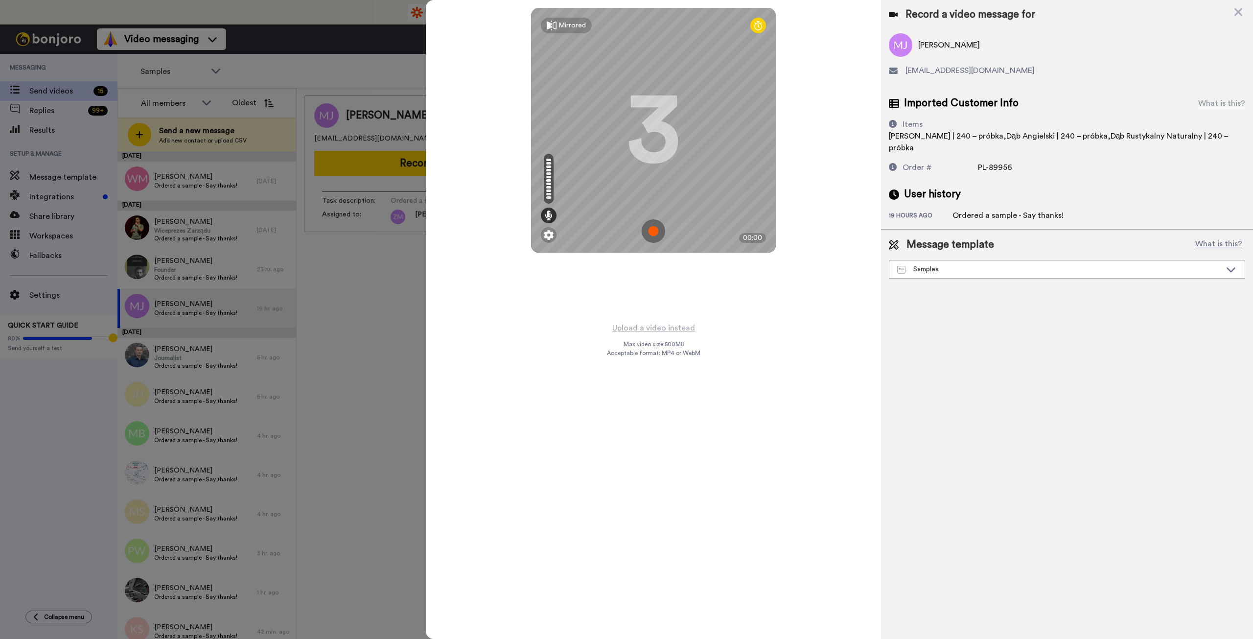
click at [654, 231] on img at bounding box center [653, 230] width 23 height 23
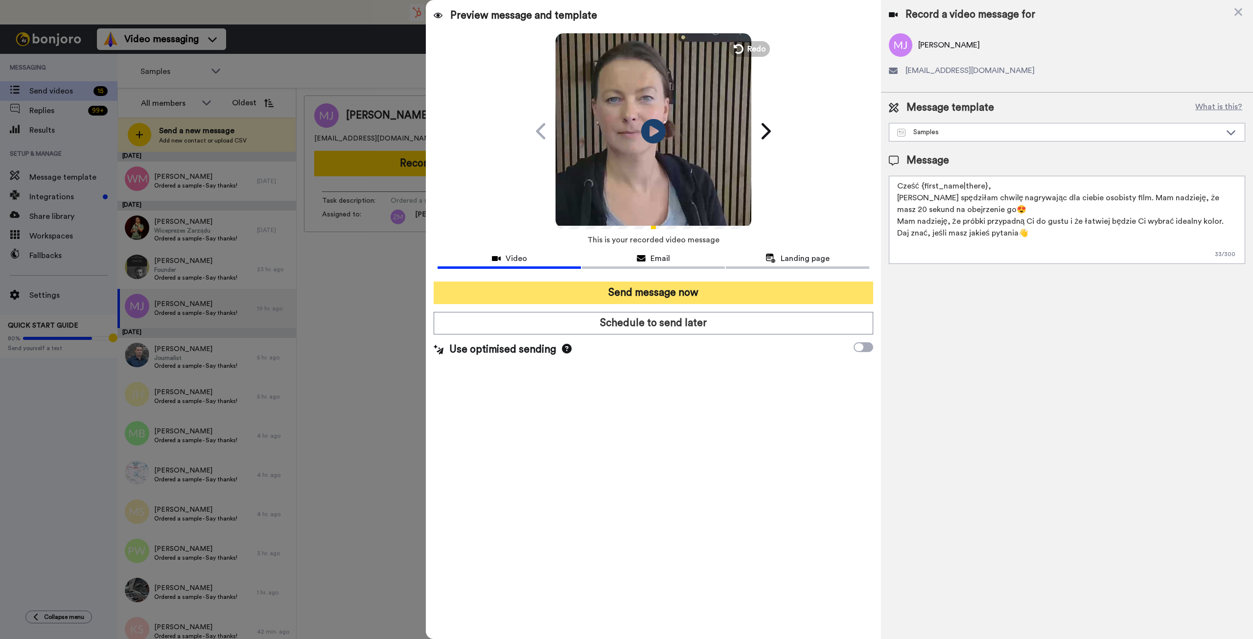
click at [724, 291] on button "Send message now" at bounding box center [653, 292] width 439 height 23
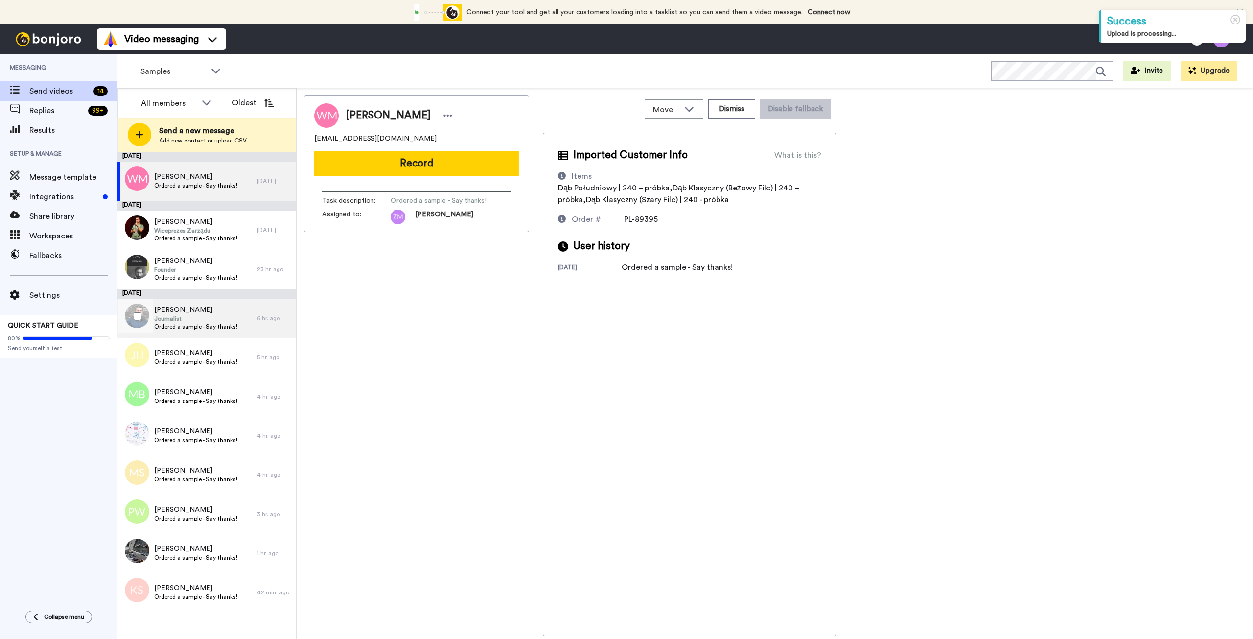
click at [212, 323] on span "Ordered a sample - Say thanks!" at bounding box center [195, 327] width 83 height 8
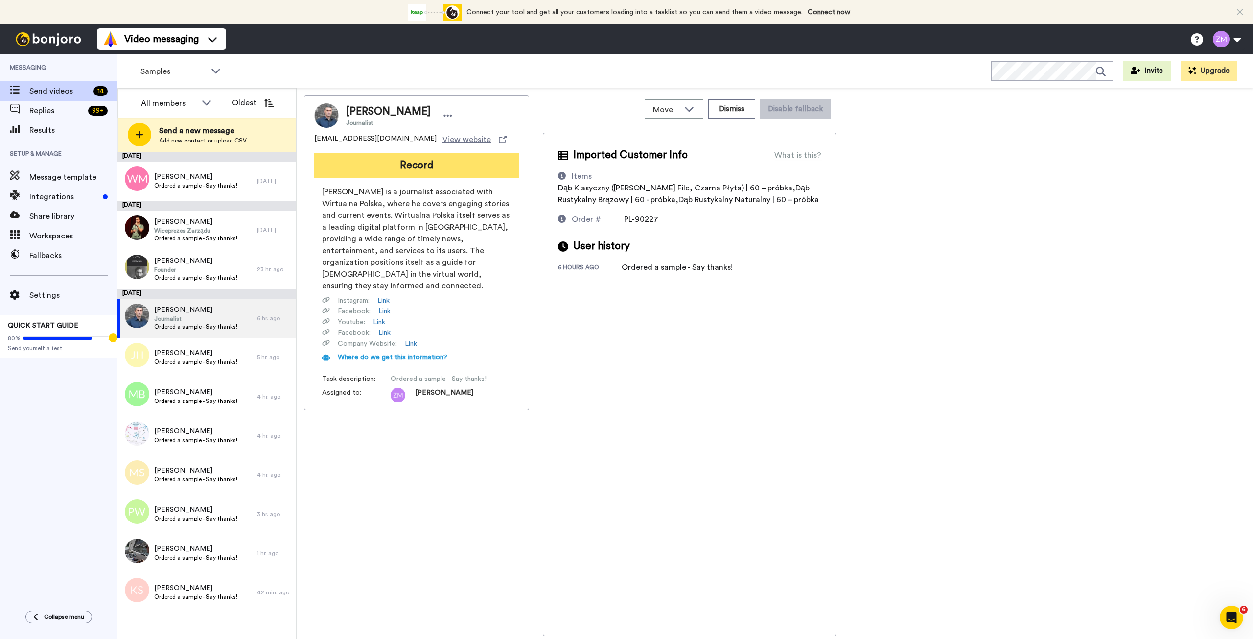
click at [463, 173] on button "Record" at bounding box center [416, 165] width 205 height 25
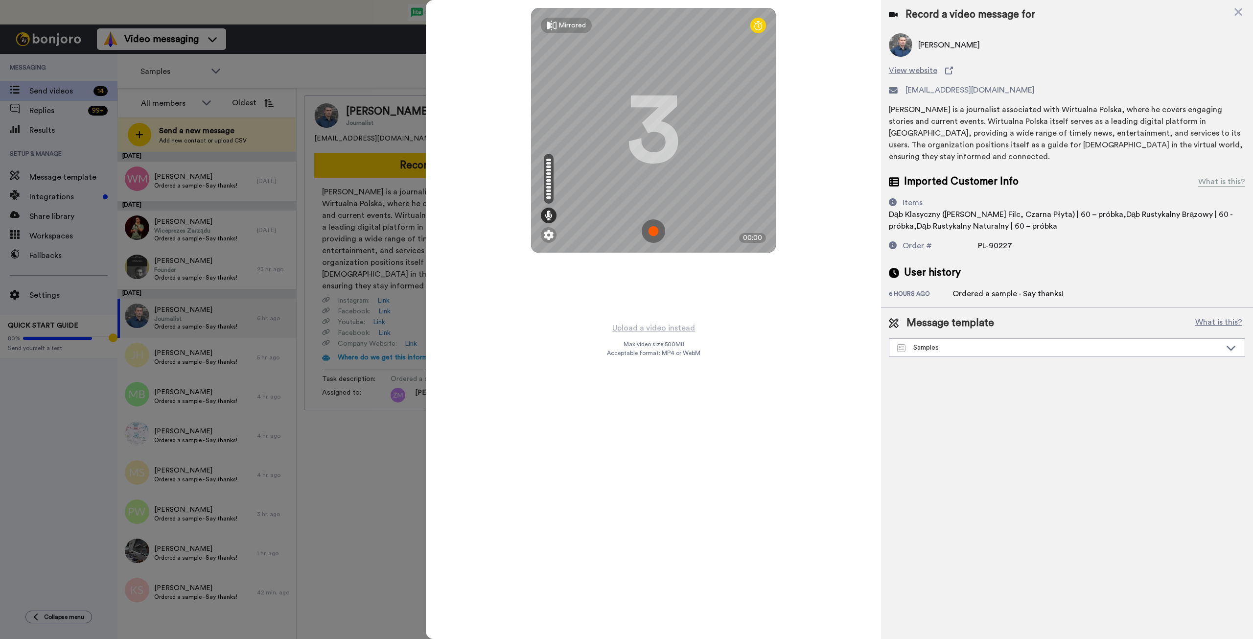
click at [656, 228] on img at bounding box center [653, 230] width 23 height 23
click at [659, 222] on img at bounding box center [653, 230] width 23 height 23
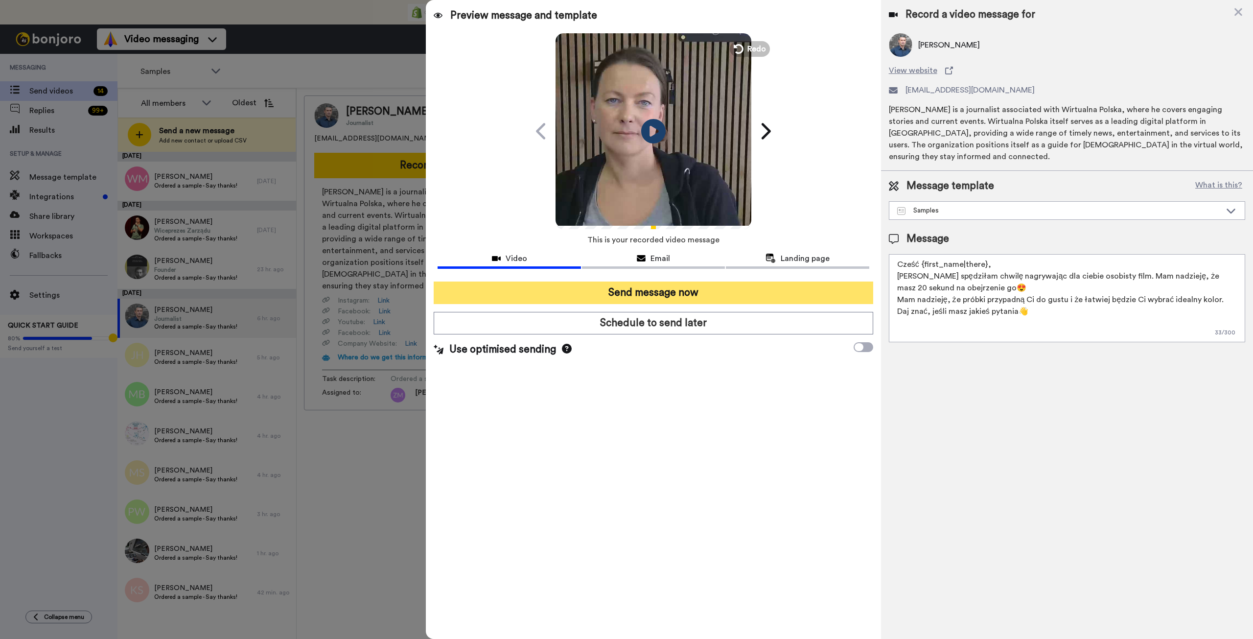
click at [723, 292] on button "Send message now" at bounding box center [653, 292] width 439 height 23
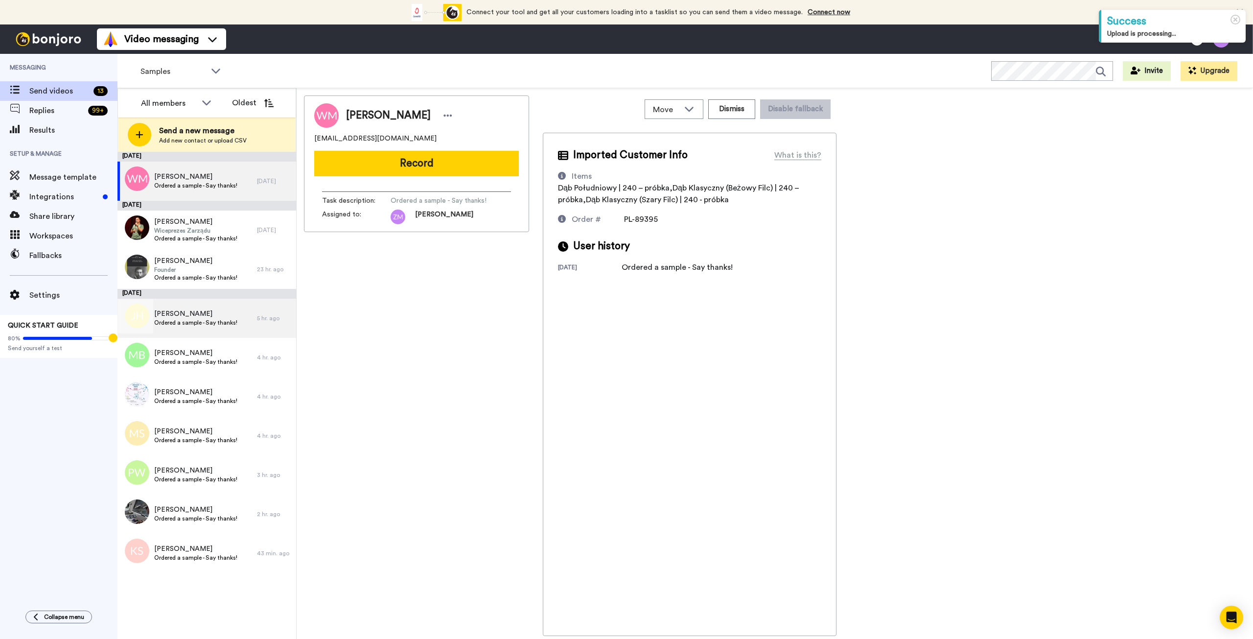
click at [211, 325] on span "Ordered a sample - Say thanks!" at bounding box center [195, 323] width 83 height 8
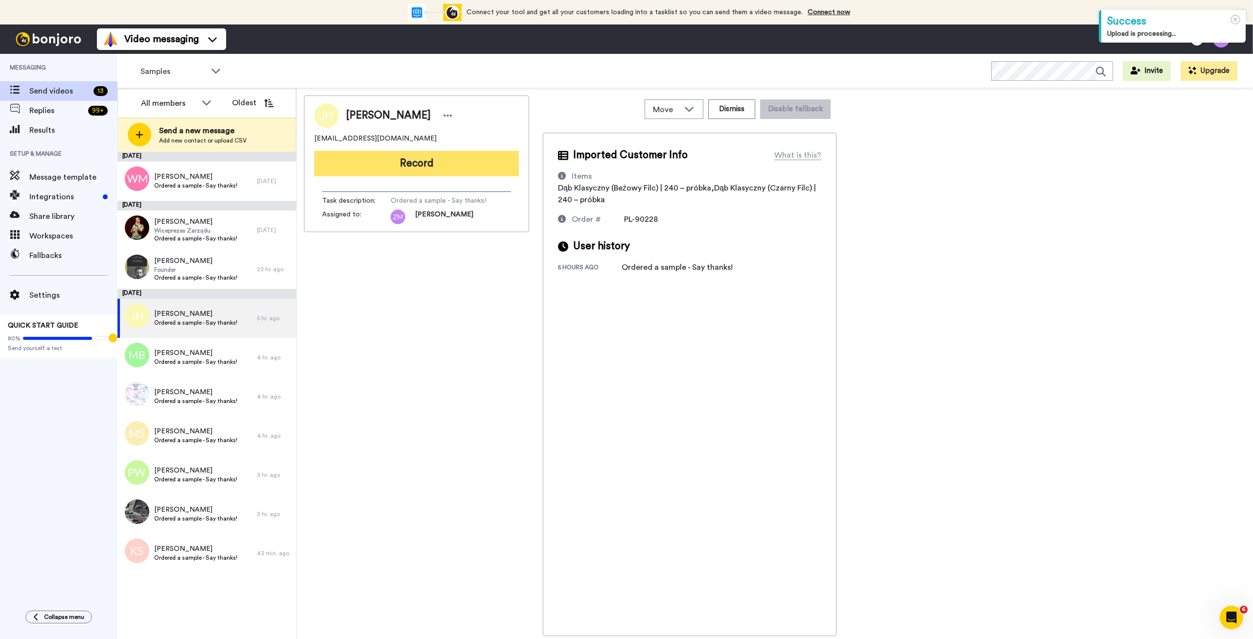
click at [445, 164] on button "Record" at bounding box center [416, 163] width 205 height 25
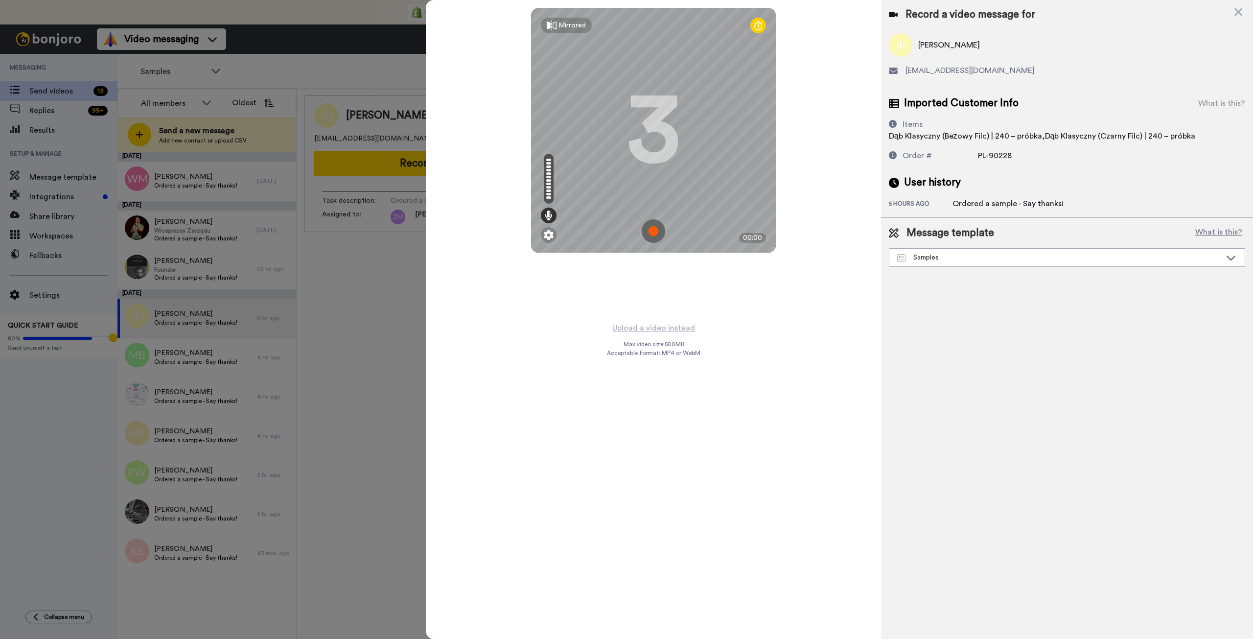
click at [652, 231] on img at bounding box center [653, 230] width 23 height 23
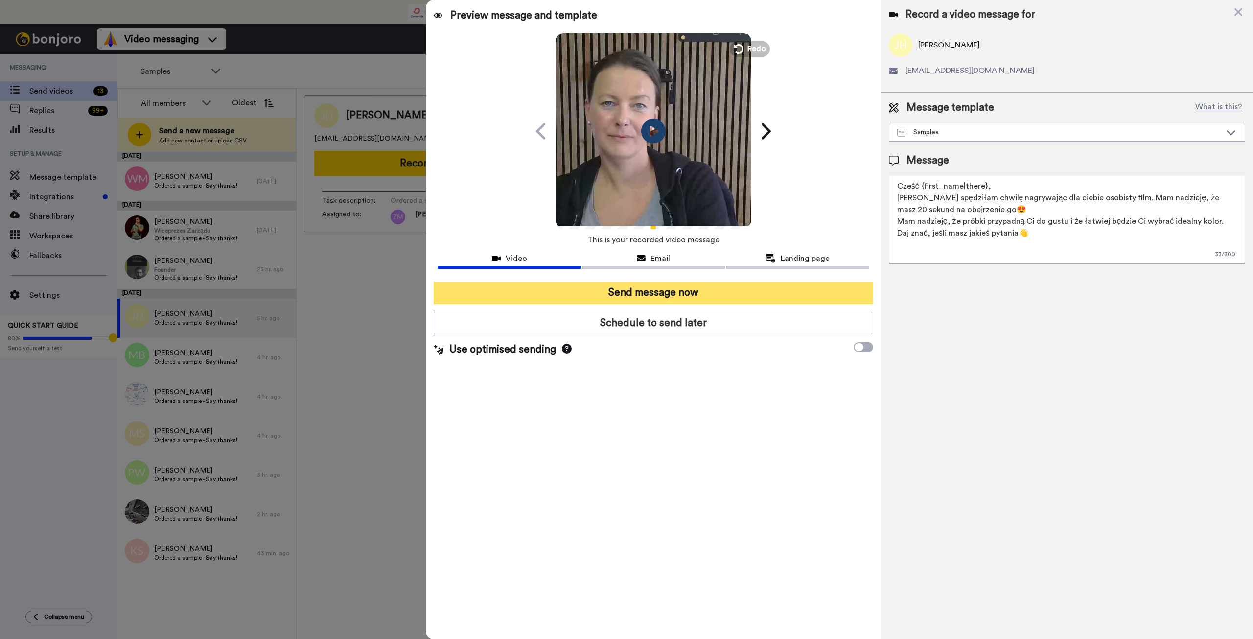
click at [705, 292] on button "Send message now" at bounding box center [653, 292] width 439 height 23
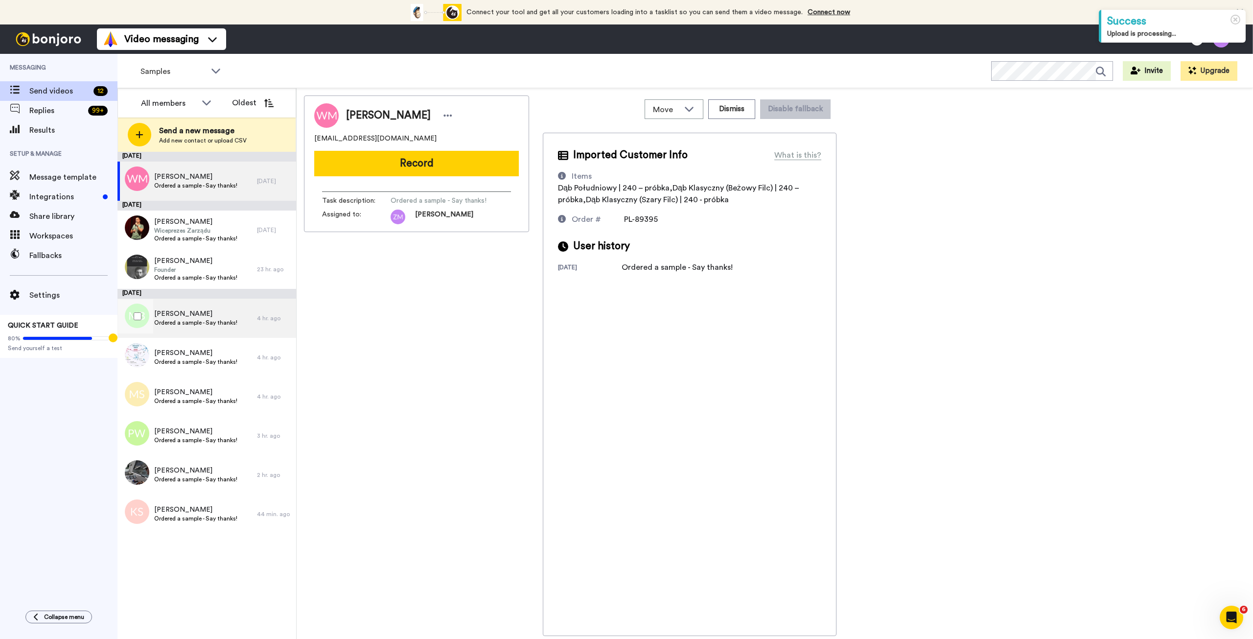
click at [218, 314] on span "[PERSON_NAME]" at bounding box center [195, 314] width 83 height 10
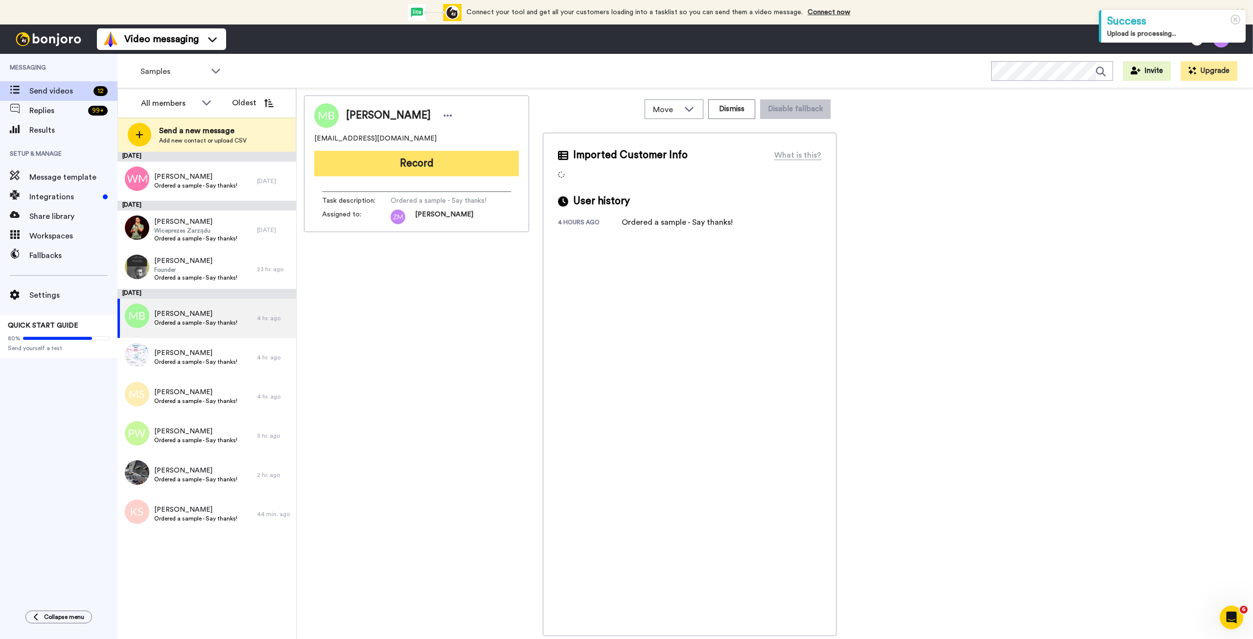
click at [456, 161] on button "Record" at bounding box center [416, 163] width 205 height 25
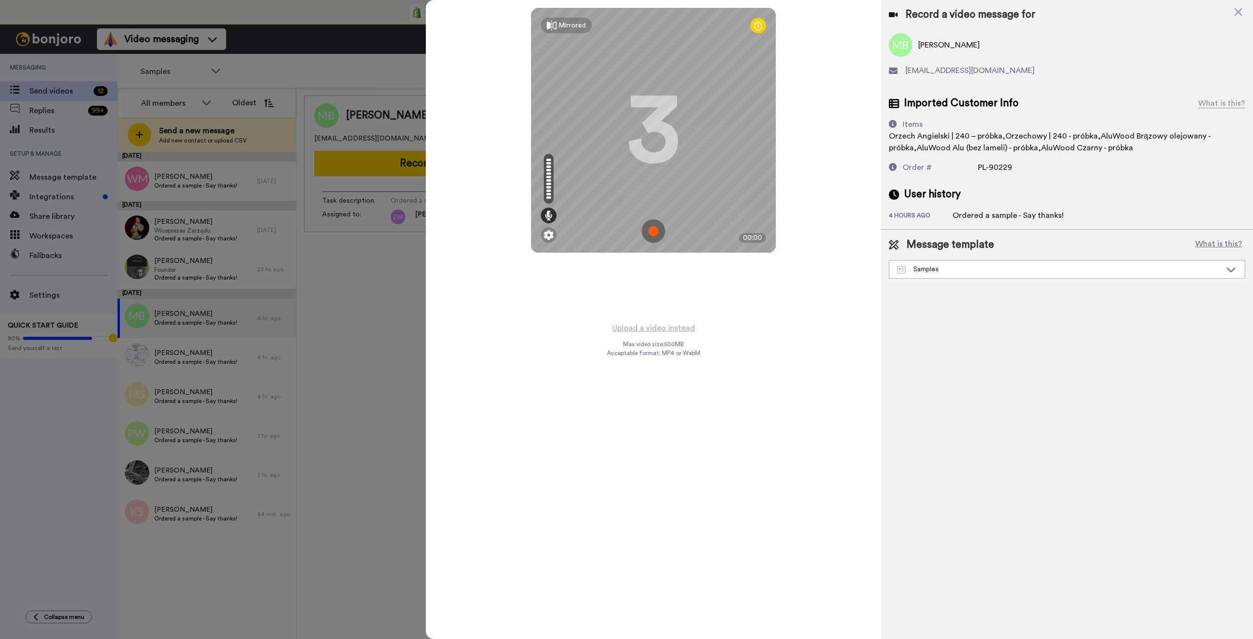
click at [649, 228] on img at bounding box center [653, 230] width 23 height 23
click at [652, 234] on img at bounding box center [653, 230] width 23 height 23
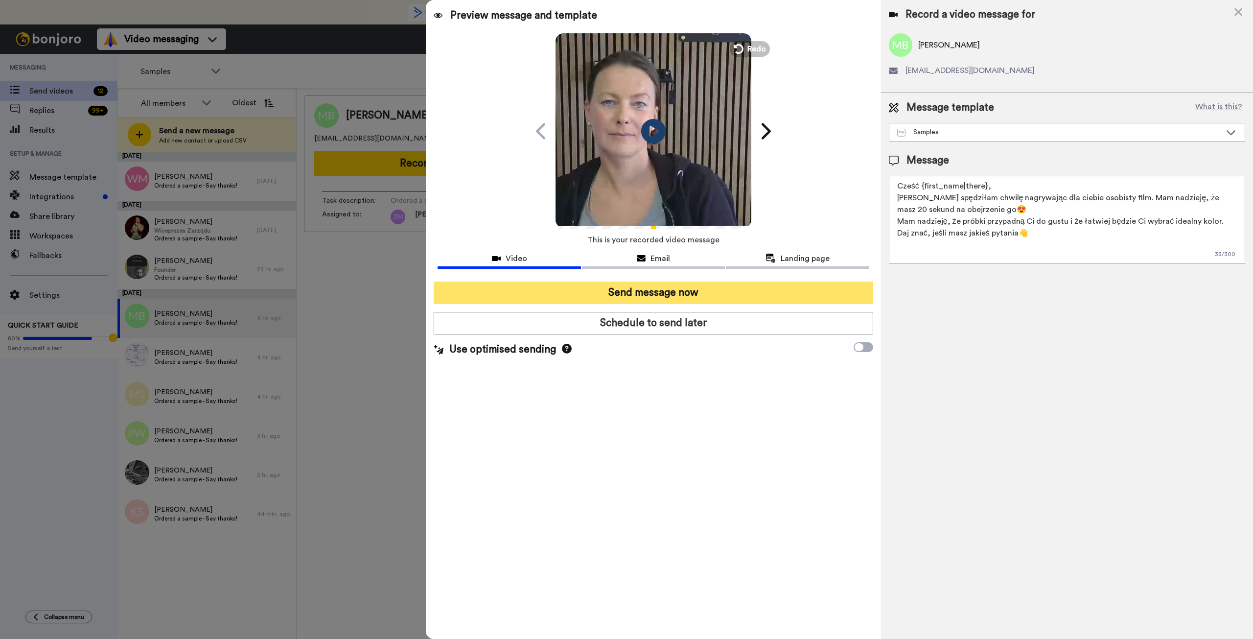
click at [694, 291] on button "Send message now" at bounding box center [653, 292] width 439 height 23
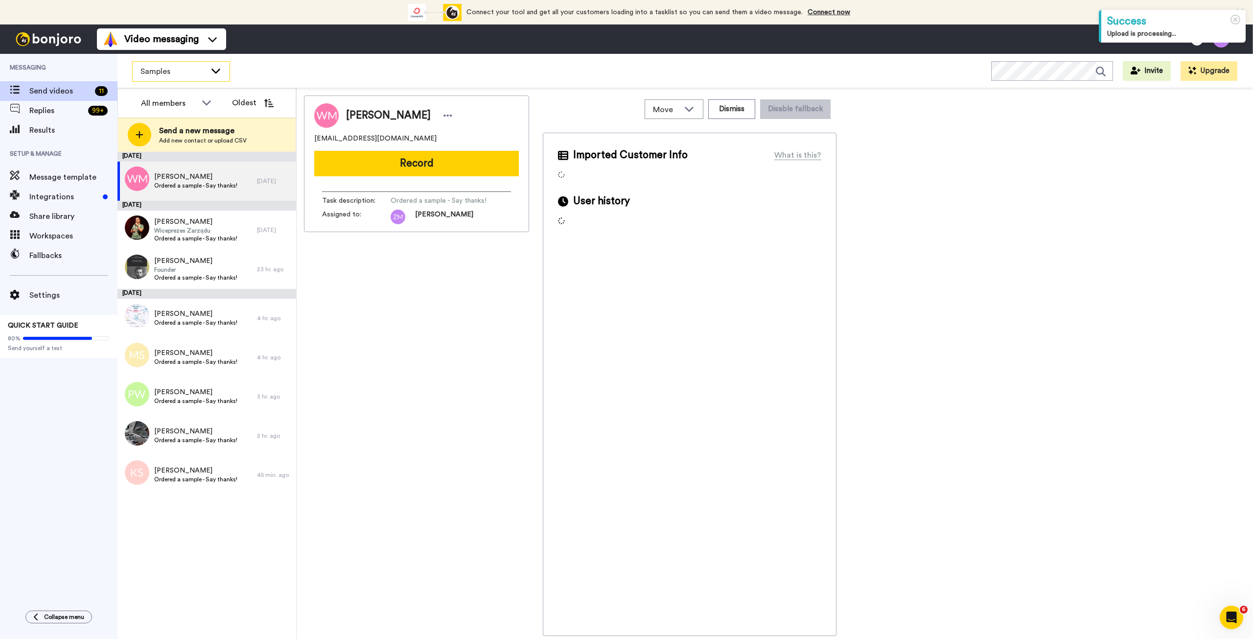
click at [220, 67] on icon at bounding box center [216, 71] width 12 height 10
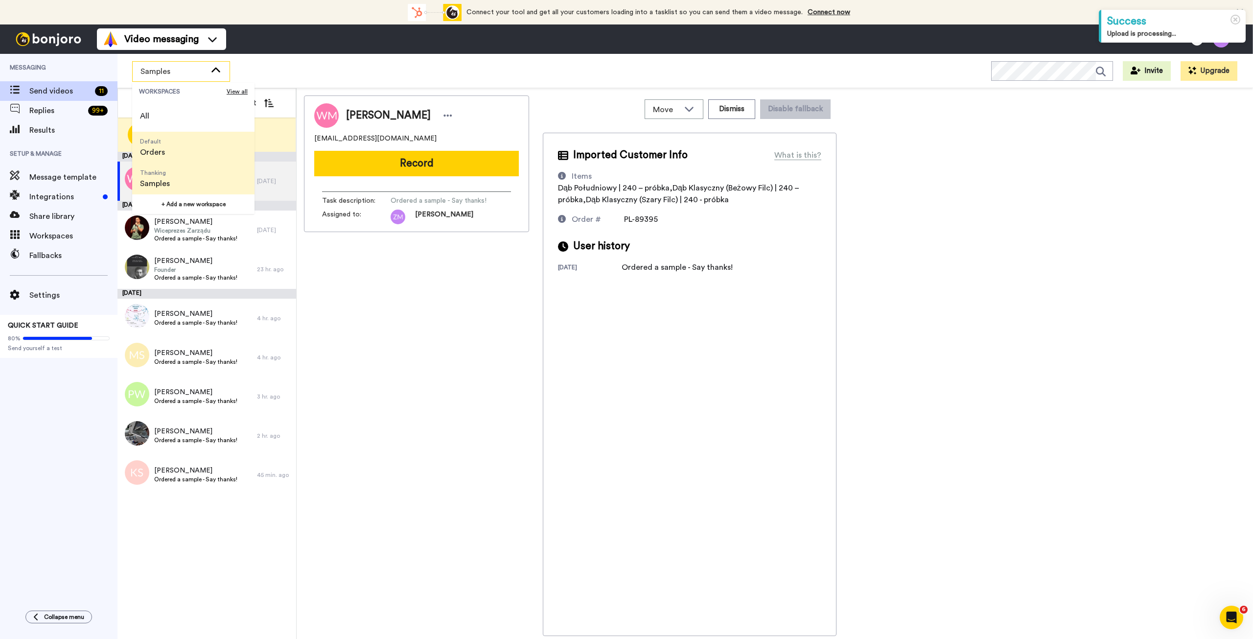
click at [182, 152] on li "Default Orders" at bounding box center [193, 147] width 122 height 31
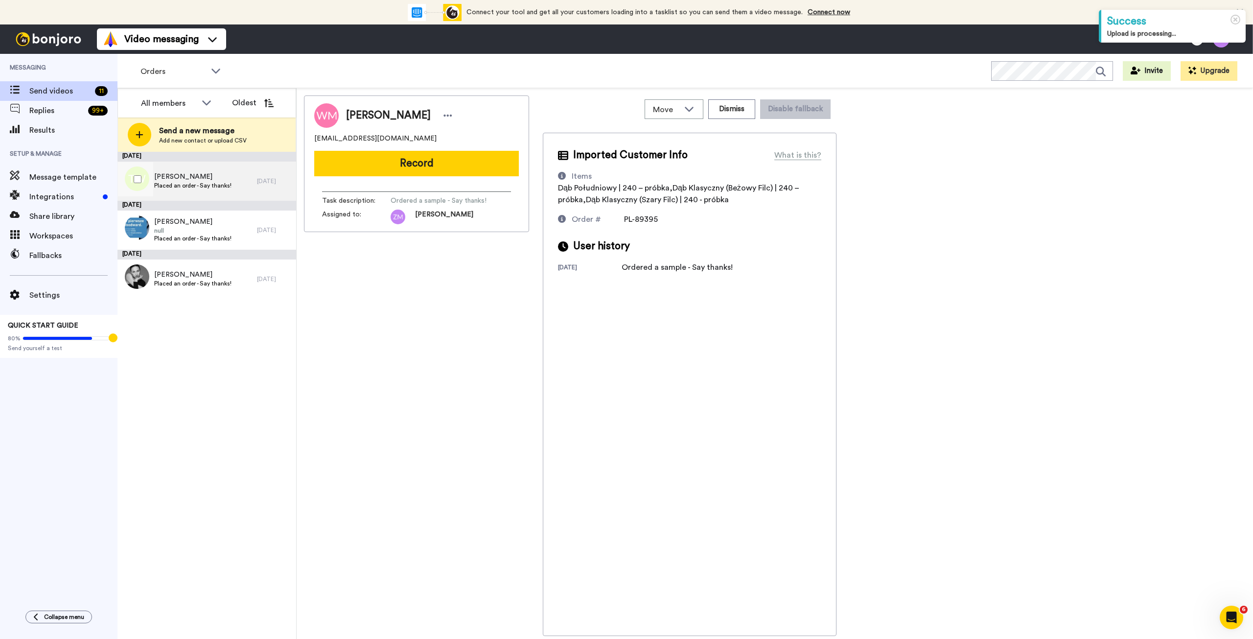
click at [206, 175] on span "[PERSON_NAME]" at bounding box center [192, 177] width 77 height 10
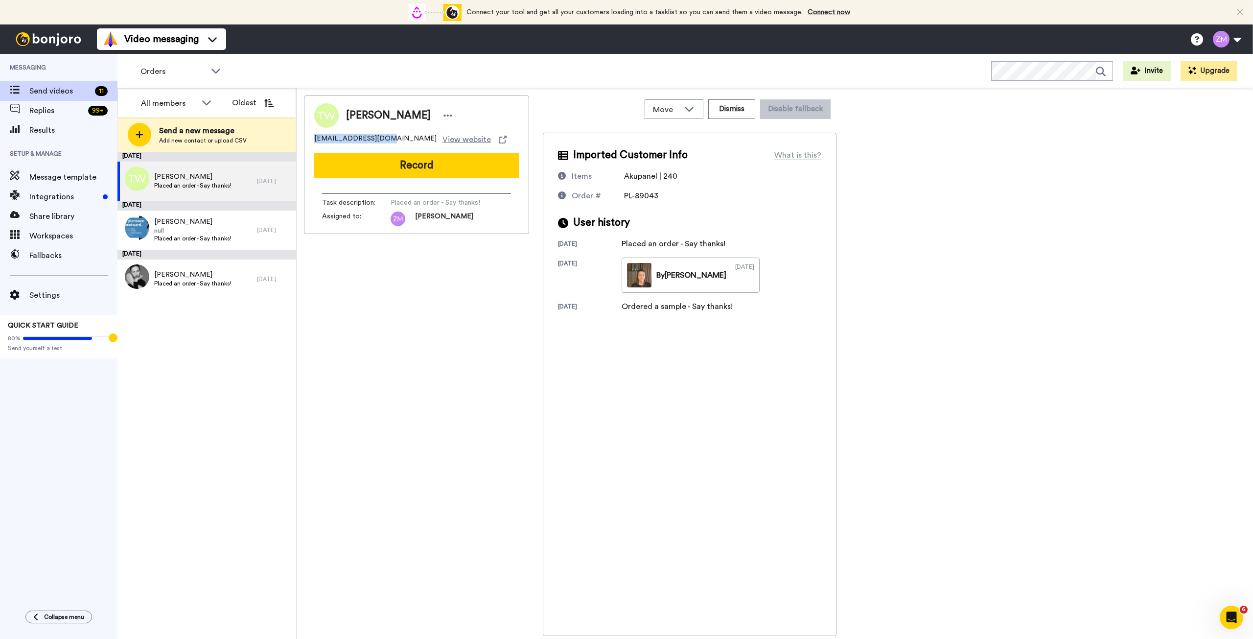
drag, startPoint x: 397, startPoint y: 137, endPoint x: 314, endPoint y: 139, distance: 82.7
click at [314, 139] on div "[PERSON_NAME] [PERSON_NAME][EMAIL_ADDRESS][DOMAIN_NAME] View website Record Tas…" at bounding box center [416, 164] width 225 height 139
copy span "[EMAIL_ADDRESS][DOMAIN_NAME]"
click at [399, 165] on button "Record" at bounding box center [416, 165] width 205 height 25
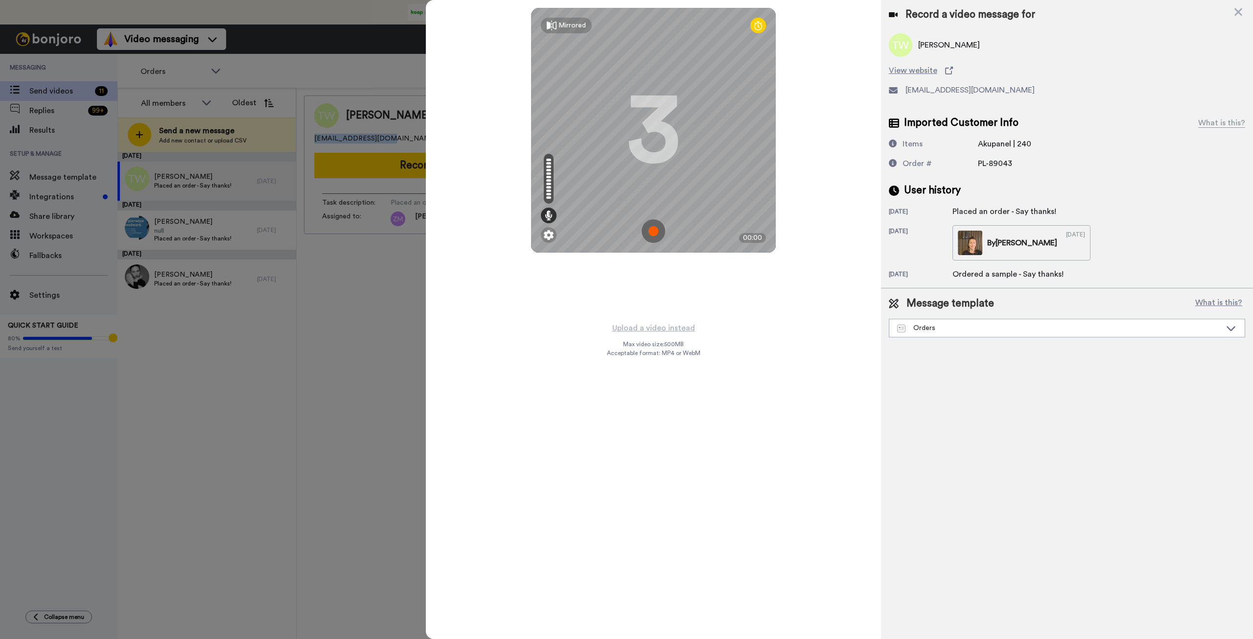
click at [647, 230] on img at bounding box center [653, 230] width 23 height 23
click at [653, 233] on img at bounding box center [653, 230] width 23 height 23
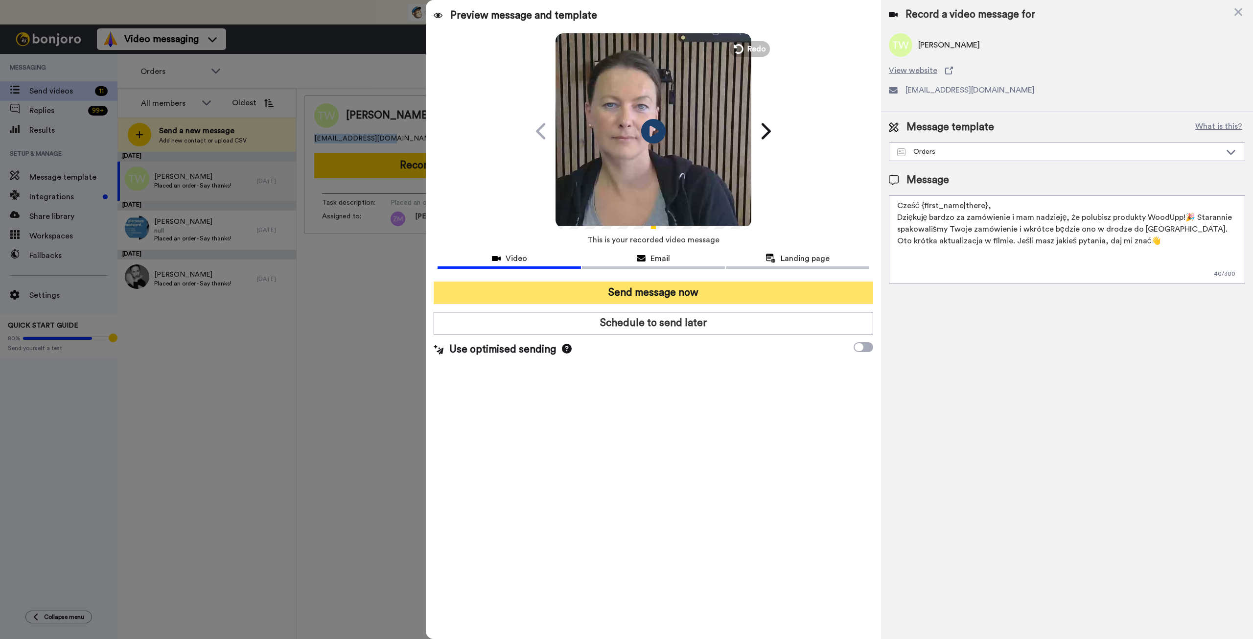
click at [752, 294] on button "Send message now" at bounding box center [653, 292] width 439 height 23
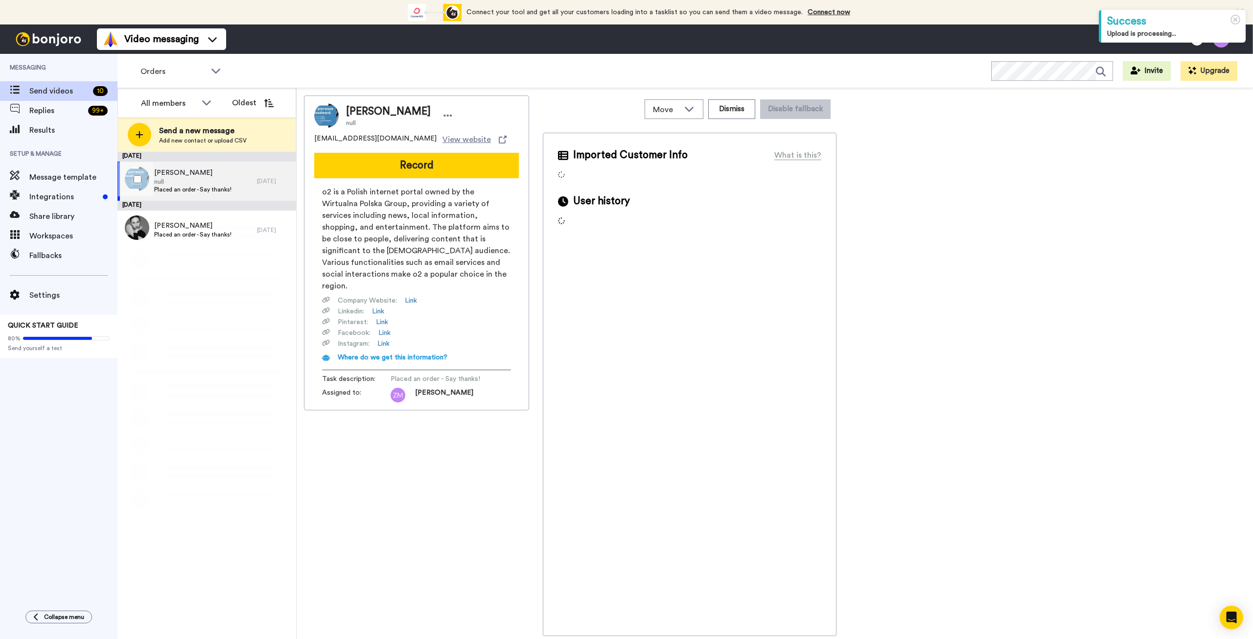
click at [196, 180] on span "null" at bounding box center [192, 182] width 77 height 8
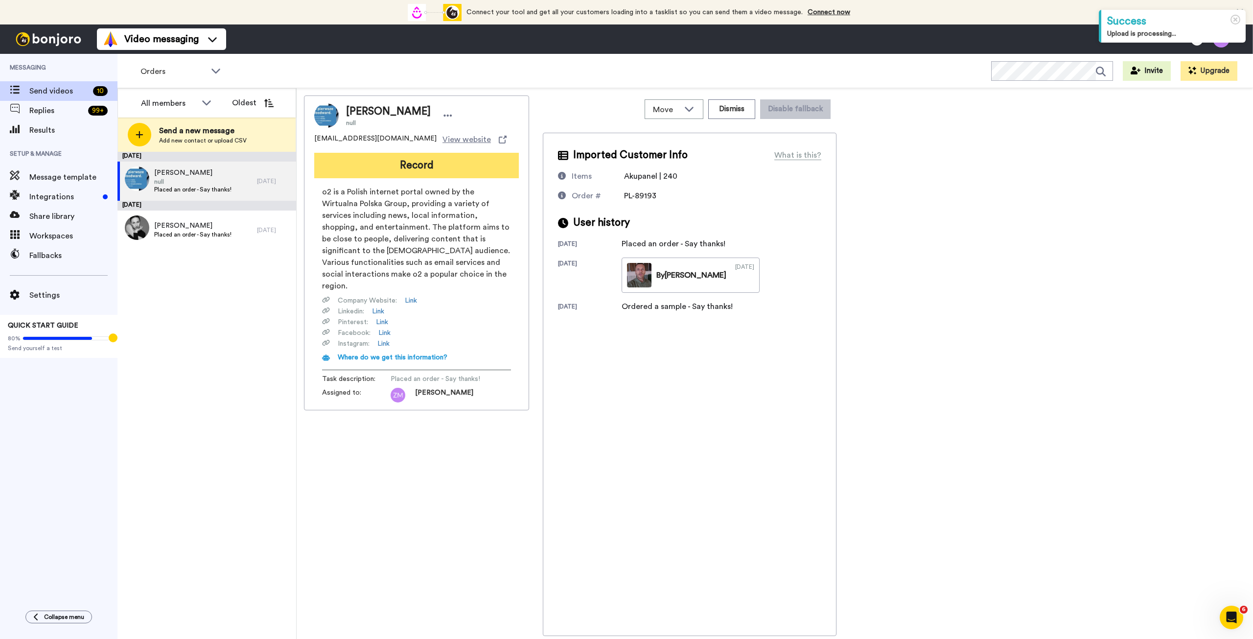
click at [407, 169] on button "Record" at bounding box center [416, 165] width 205 height 25
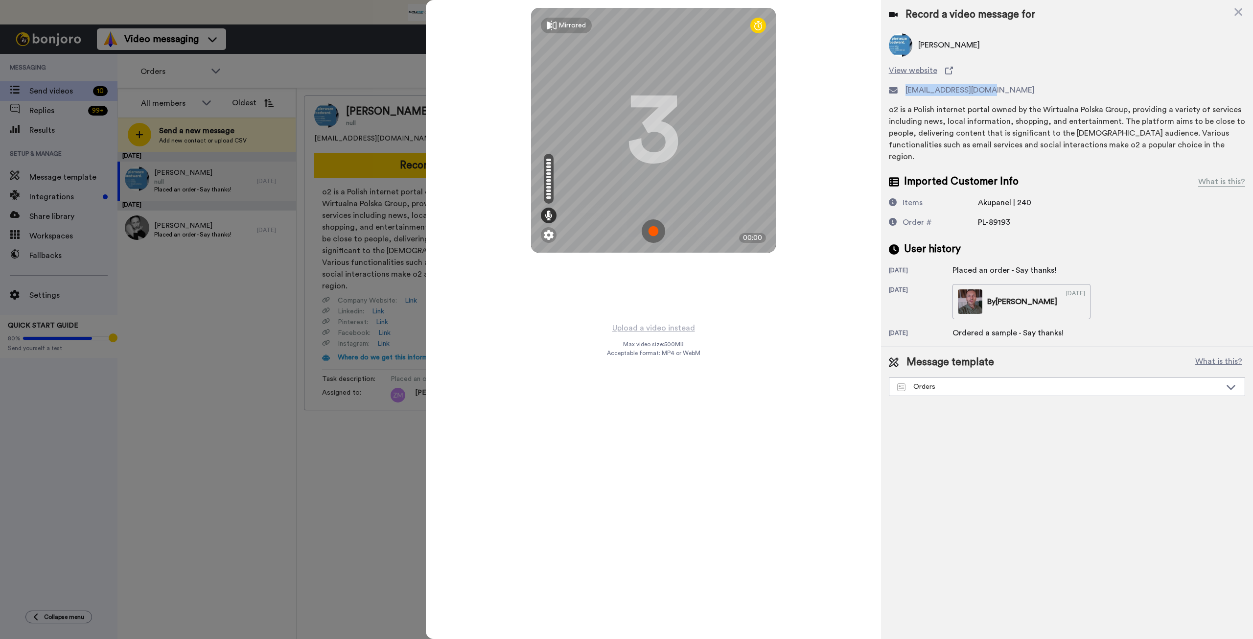
drag, startPoint x: 976, startPoint y: 91, endPoint x: 908, endPoint y: 94, distance: 68.7
click at [906, 96] on div "Beata Ćwiklicka View website beatacwiklicka@o2.pl o2 is a Polish internet porta…" at bounding box center [1067, 97] width 356 height 129
copy span "beatacwiklicka@o2.pl"
click at [652, 232] on img at bounding box center [653, 230] width 23 height 23
click at [653, 235] on img at bounding box center [653, 230] width 23 height 23
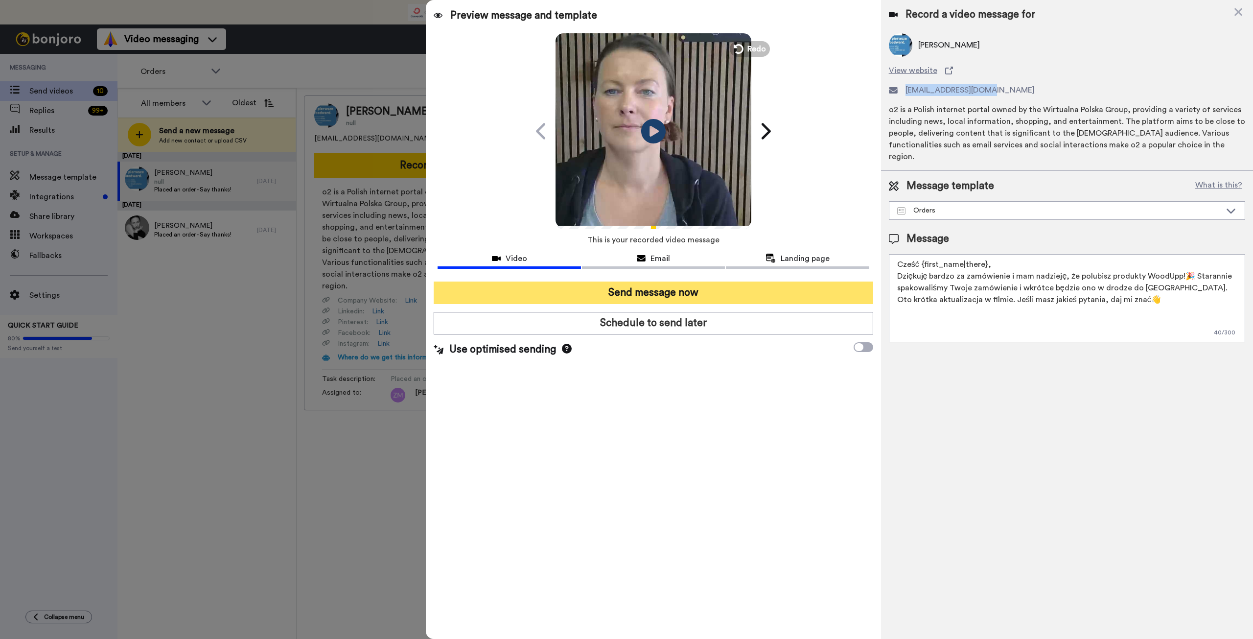
click at [719, 295] on button "Send message now" at bounding box center [653, 292] width 439 height 23
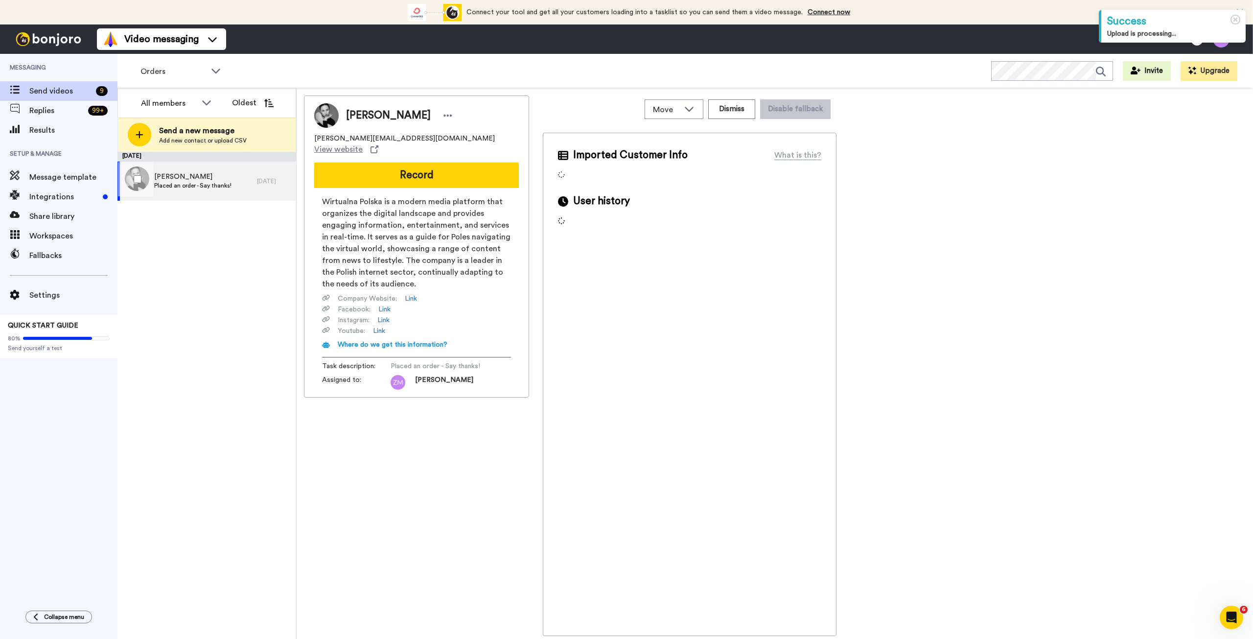
click at [210, 176] on span "[PERSON_NAME]" at bounding box center [192, 177] width 77 height 10
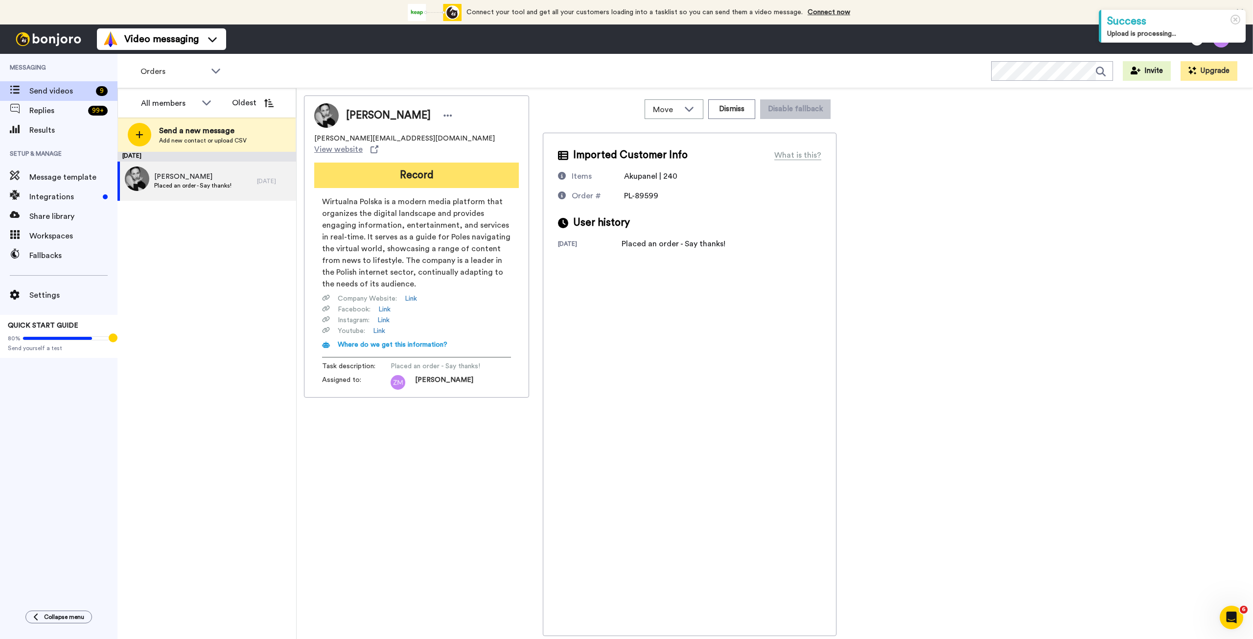
click at [439, 167] on button "Record" at bounding box center [416, 175] width 205 height 25
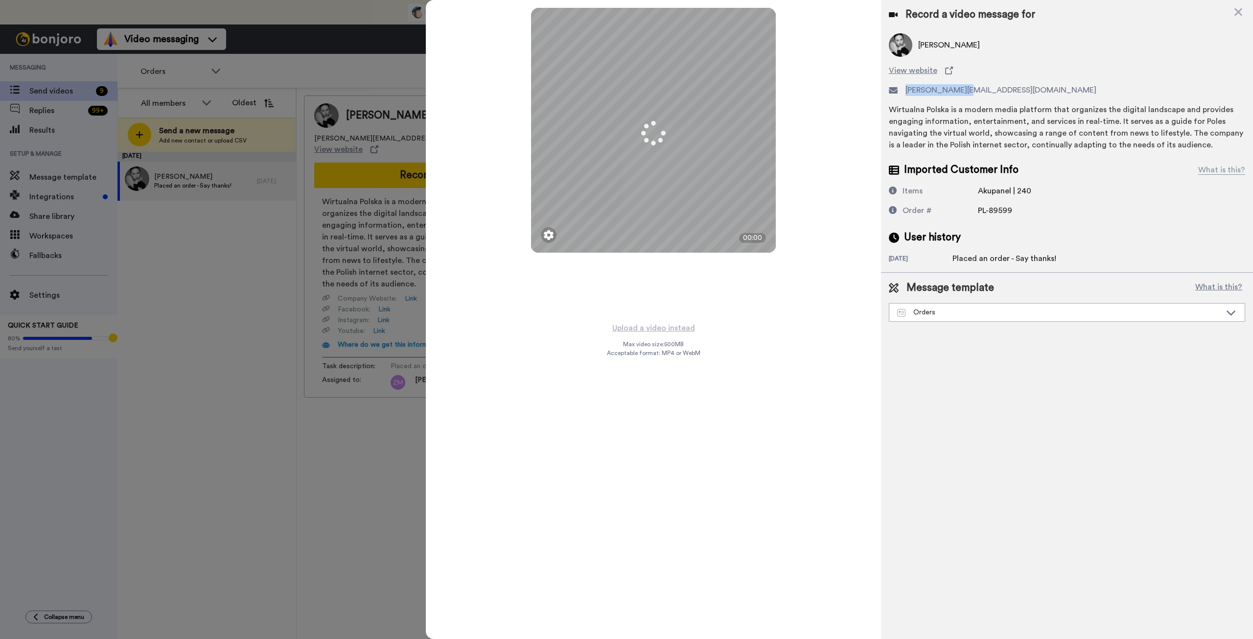
drag, startPoint x: 980, startPoint y: 87, endPoint x: 905, endPoint y: 90, distance: 74.5
click at [905, 90] on div "a.konopka@wp.pl" at bounding box center [1067, 90] width 356 height 12
copy span "a.konopka@wp.pl"
click at [654, 226] on img at bounding box center [653, 230] width 23 height 23
click at [652, 228] on img at bounding box center [653, 230] width 23 height 23
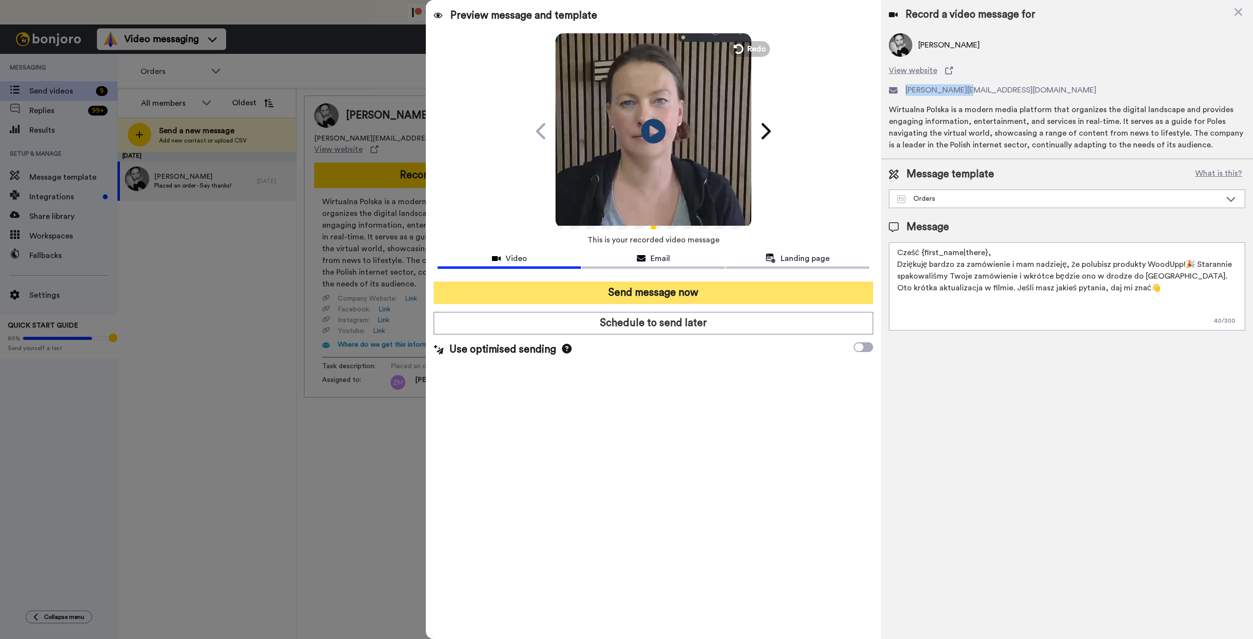
click at [770, 288] on button "Send message now" at bounding box center [653, 292] width 439 height 23
